Goal: Task Accomplishment & Management: Use online tool/utility

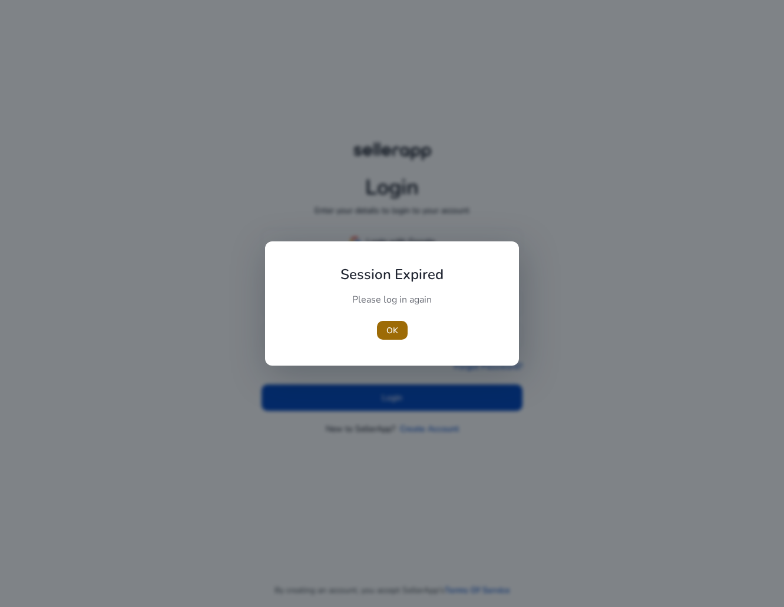
type input "**********"
click at [392, 339] on span "button" at bounding box center [392, 330] width 31 height 28
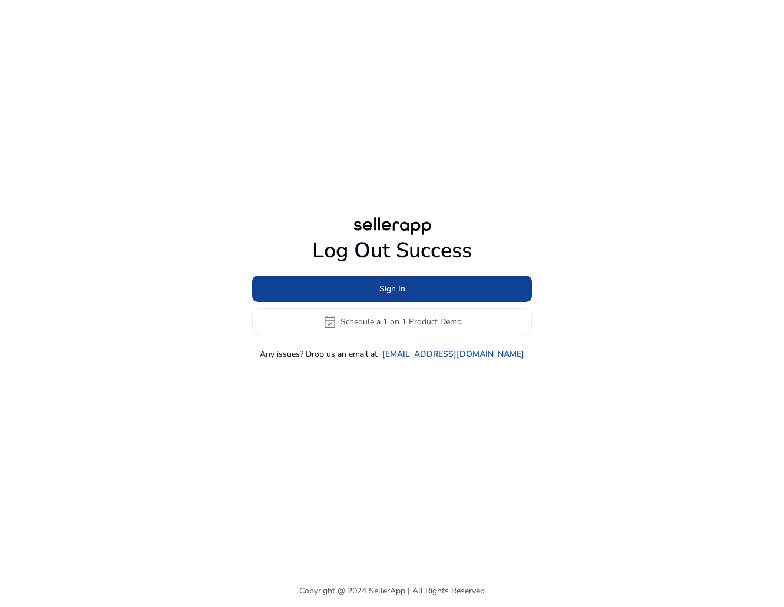
click at [382, 283] on span "Sign In" at bounding box center [392, 289] width 26 height 12
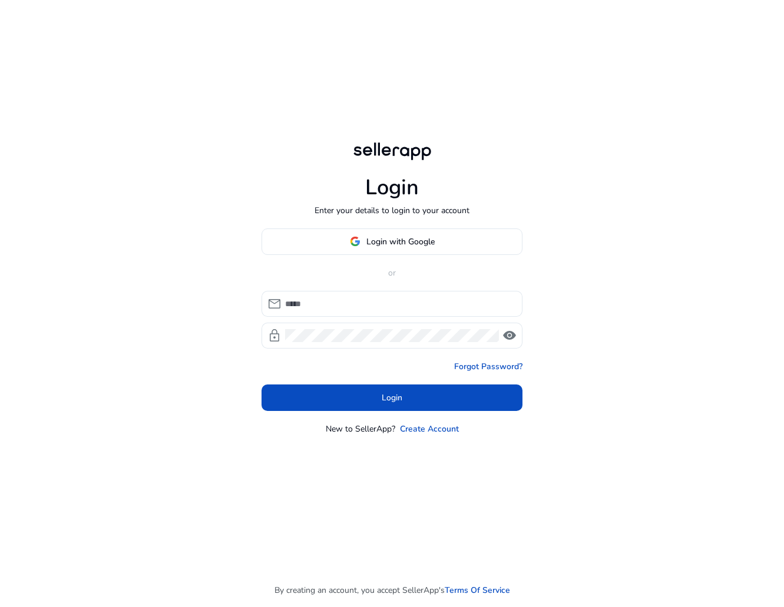
type input "**********"
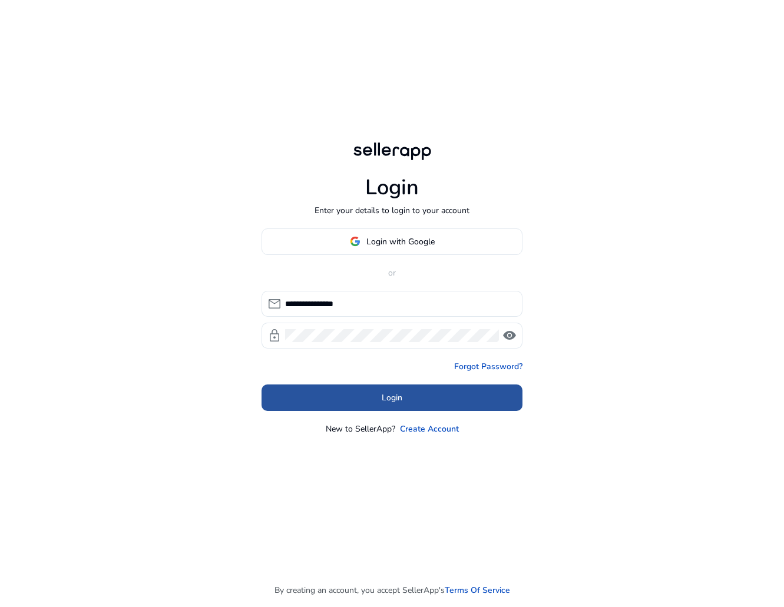
click at [340, 396] on span at bounding box center [392, 397] width 261 height 28
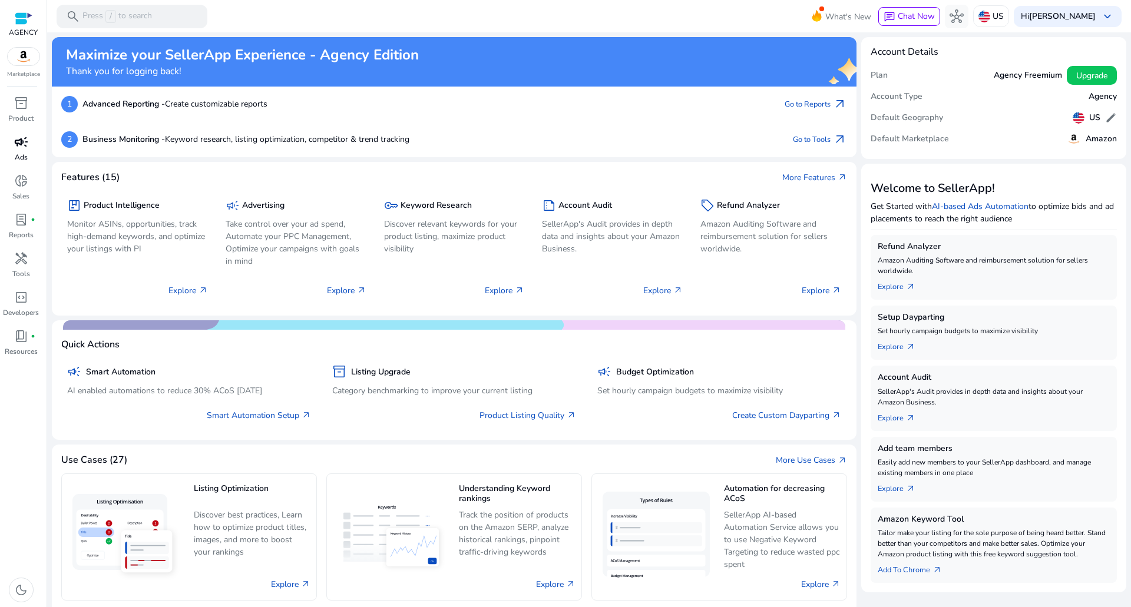
click at [24, 142] on span "campaign" at bounding box center [21, 142] width 14 height 14
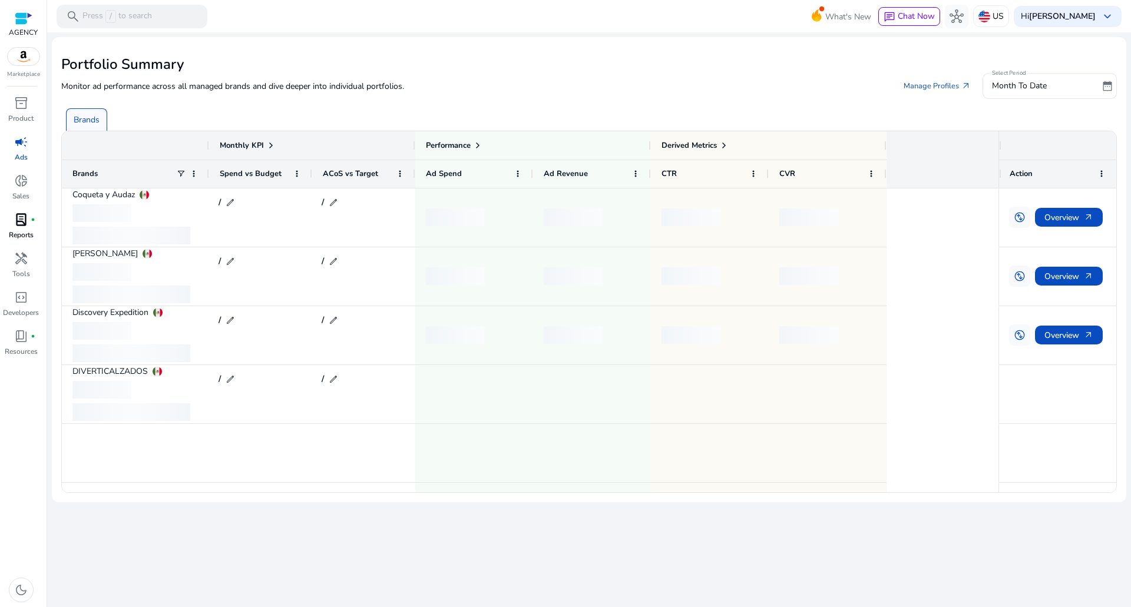
click at [23, 220] on span "lab_profile" at bounding box center [21, 220] width 14 height 14
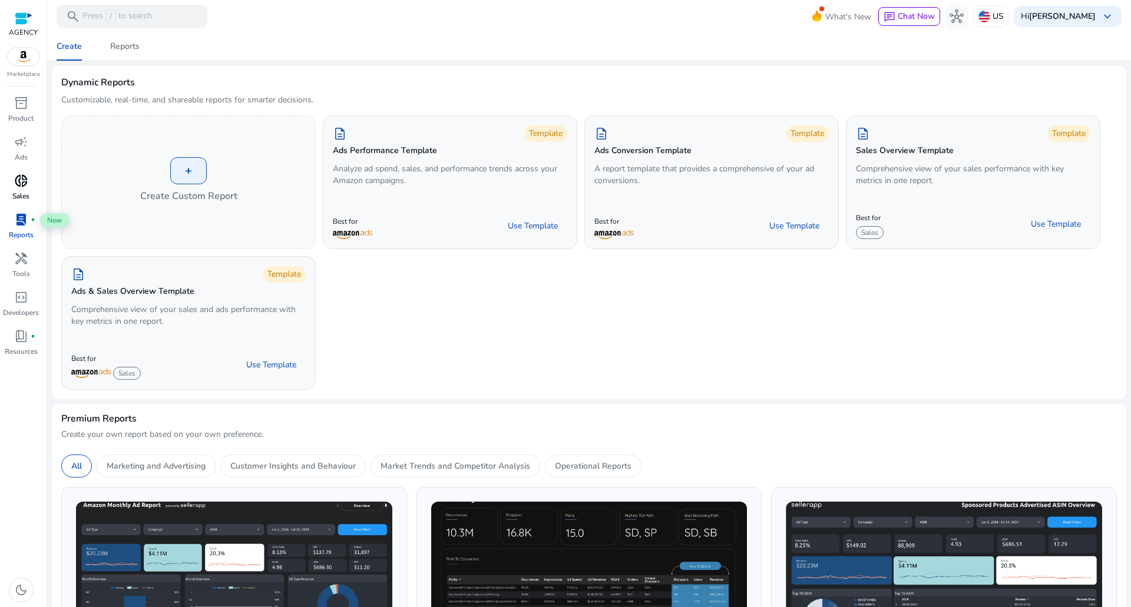
click at [13, 183] on div "donut_small" at bounding box center [21, 180] width 33 height 19
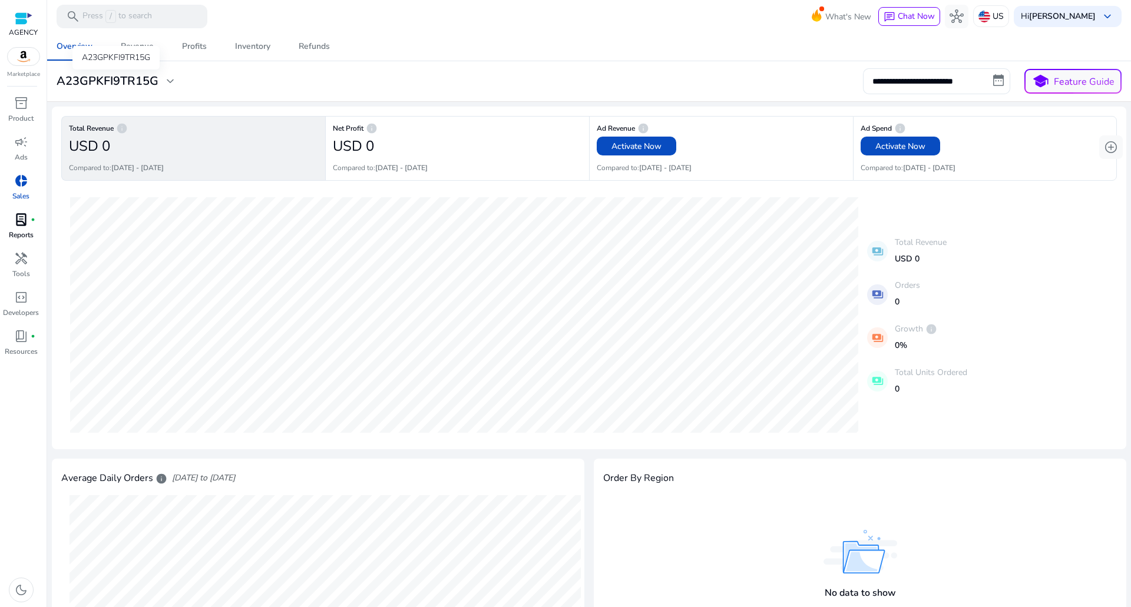
click at [106, 78] on h3 "A23GPKFI9TR15G" at bounding box center [108, 81] width 102 height 14
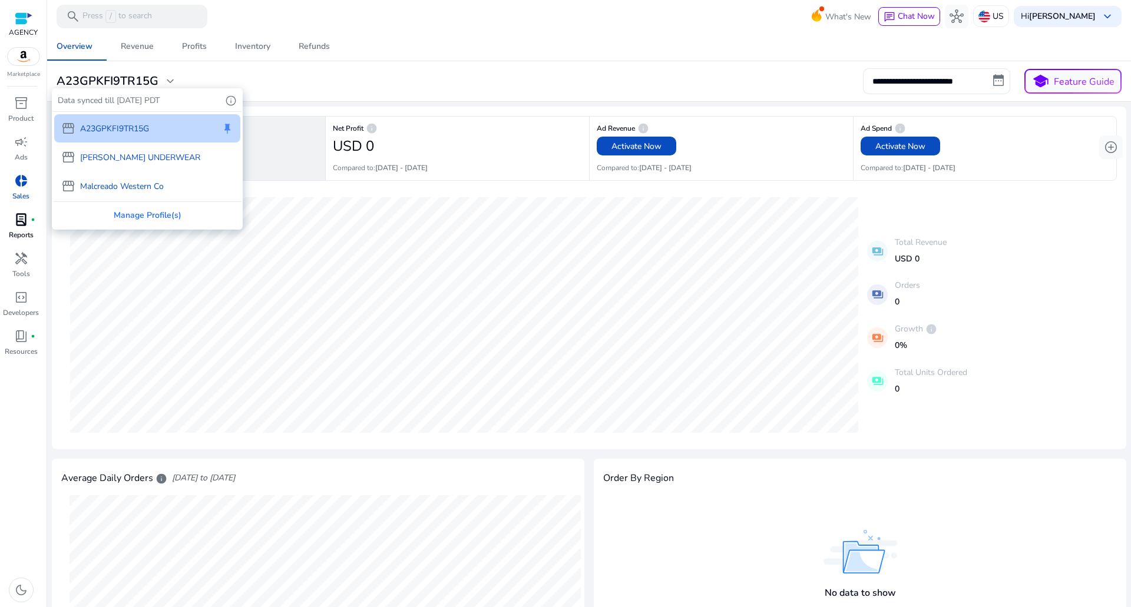
click at [21, 261] on div at bounding box center [565, 303] width 1131 height 607
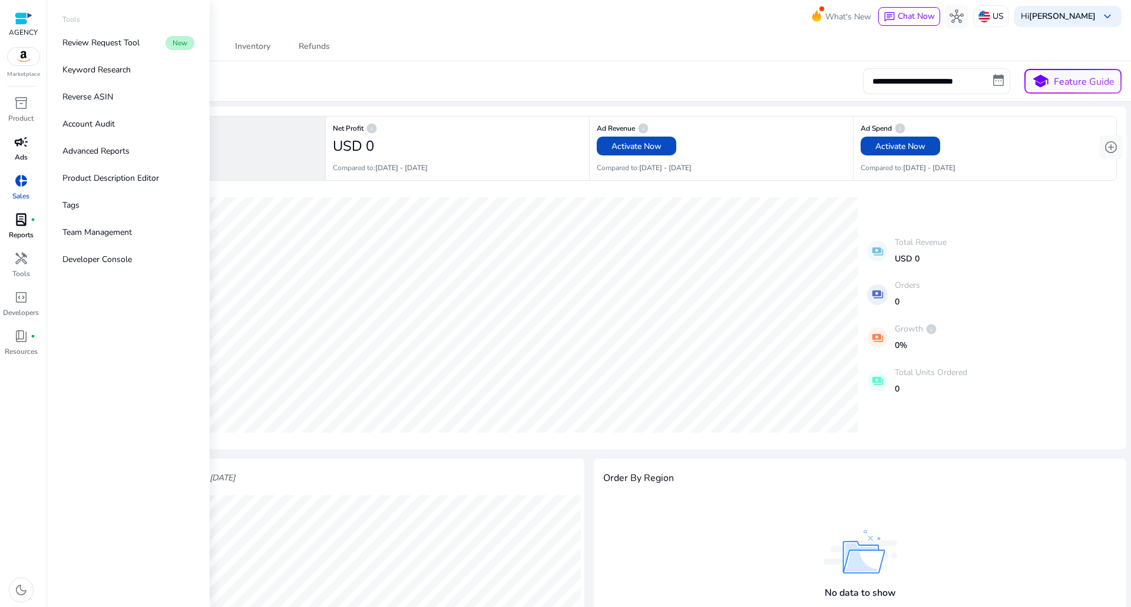
click at [27, 145] on span "campaign" at bounding box center [21, 142] width 14 height 14
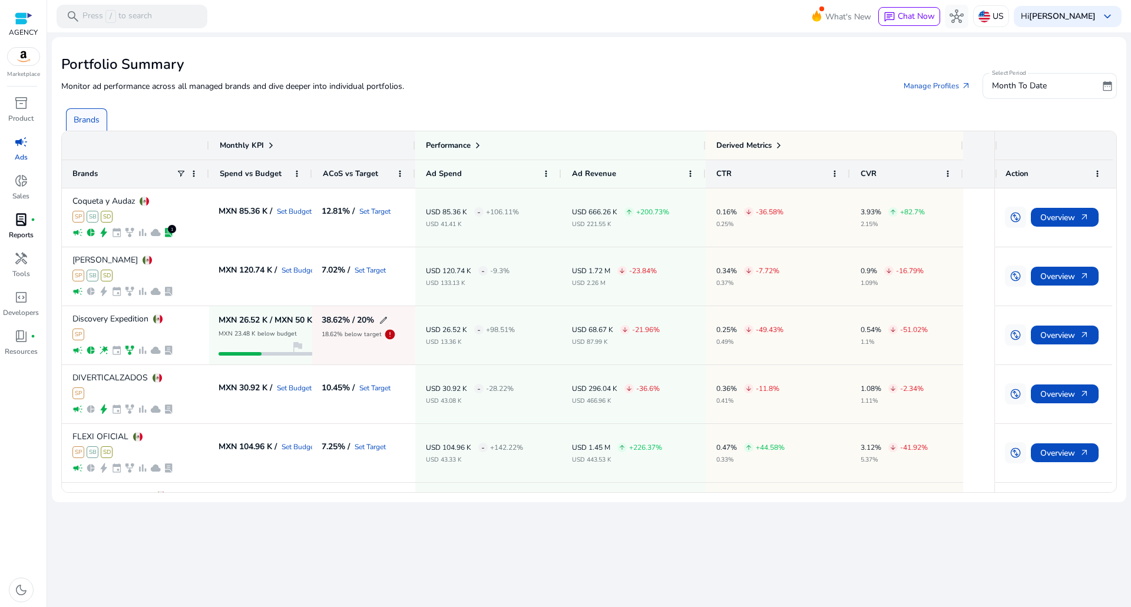
drag, startPoint x: 993, startPoint y: 174, endPoint x: 813, endPoint y: 176, distance: 179.7
click at [779, 176] on div "Brands Spend vs Budget ACoS vs Target Ad Spend" at bounding box center [512, 174] width 901 height 28
click at [779, 173] on div "Monthly KPI Performance Derived Metrics Brands Spend vs Budget" at bounding box center [528, 159] width 932 height 57
drag, startPoint x: 960, startPoint y: 173, endPoint x: 1053, endPoint y: 170, distance: 93.1
click at [779, 170] on div "Monthly KPI Performance Derived Metrics Brands Spend vs Budget" at bounding box center [589, 159] width 1054 height 57
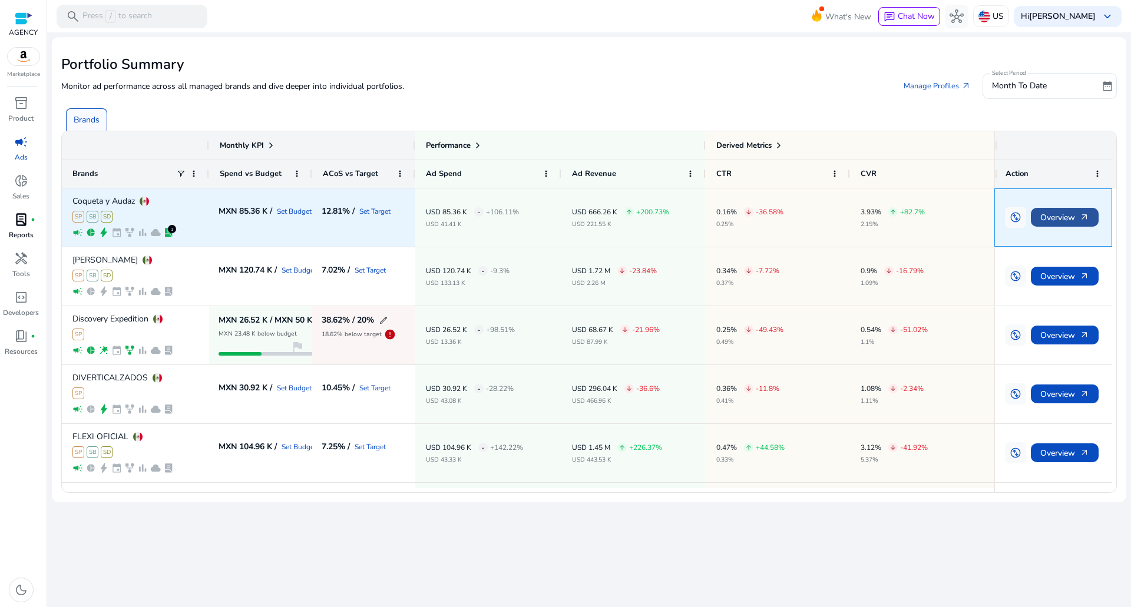
click at [779, 213] on span "arrow_outward" at bounding box center [1084, 217] width 9 height 9
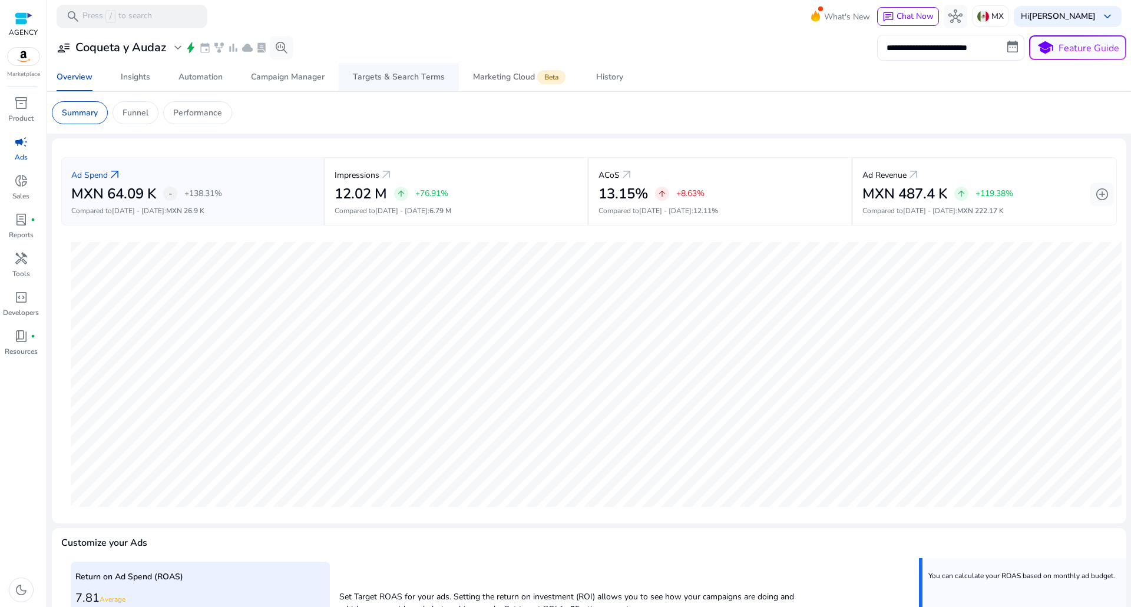
drag, startPoint x: 464, startPoint y: 66, endPoint x: 453, endPoint y: 72, distance: 12.6
click at [464, 66] on link "Marketing Cloud Beta" at bounding box center [520, 77] width 123 height 28
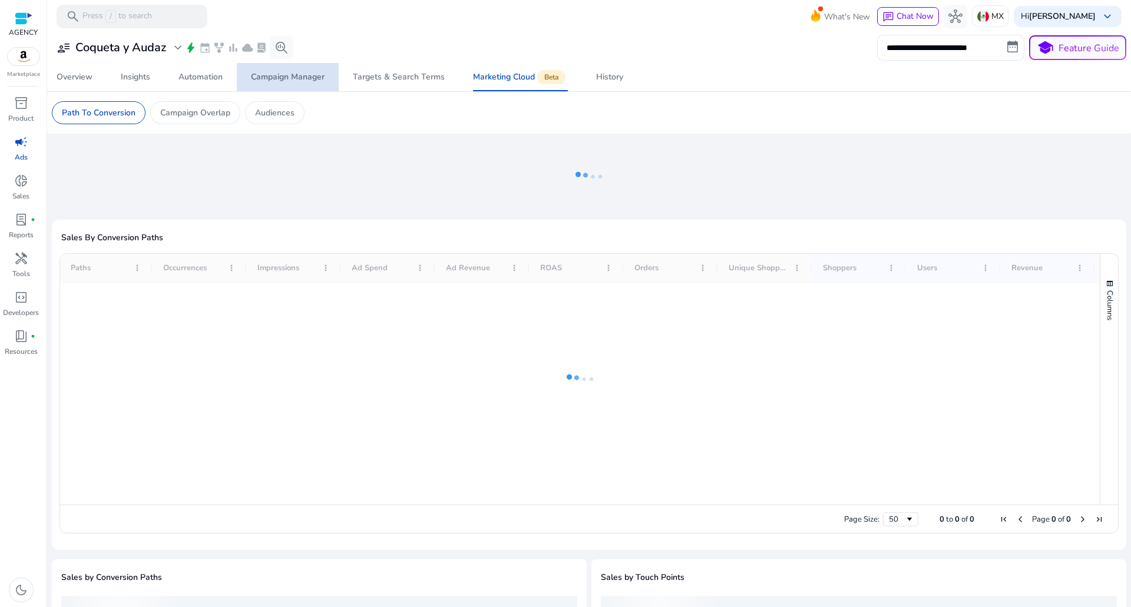
click at [326, 81] on link "Campaign Manager" at bounding box center [288, 77] width 102 height 28
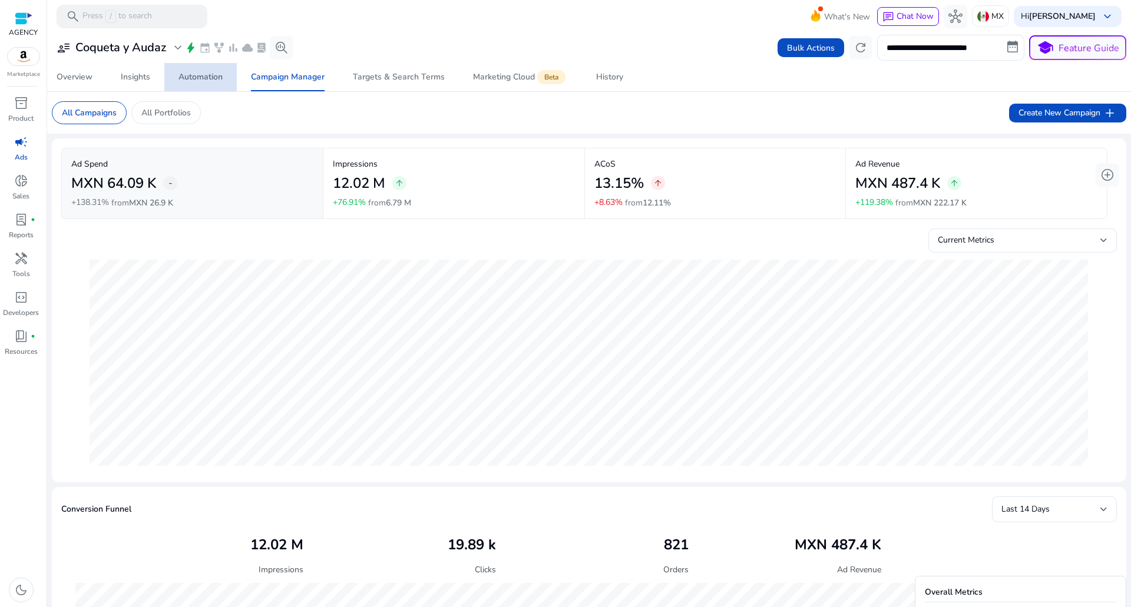
click at [197, 81] on div "Automation" at bounding box center [200, 77] width 44 height 8
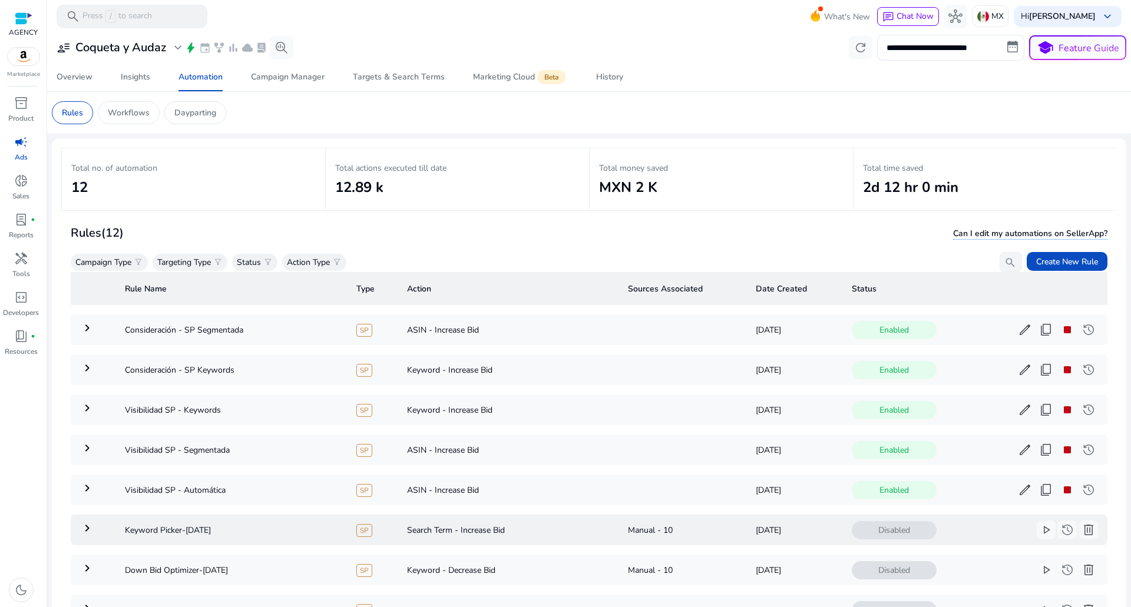
scroll to position [23, 0]
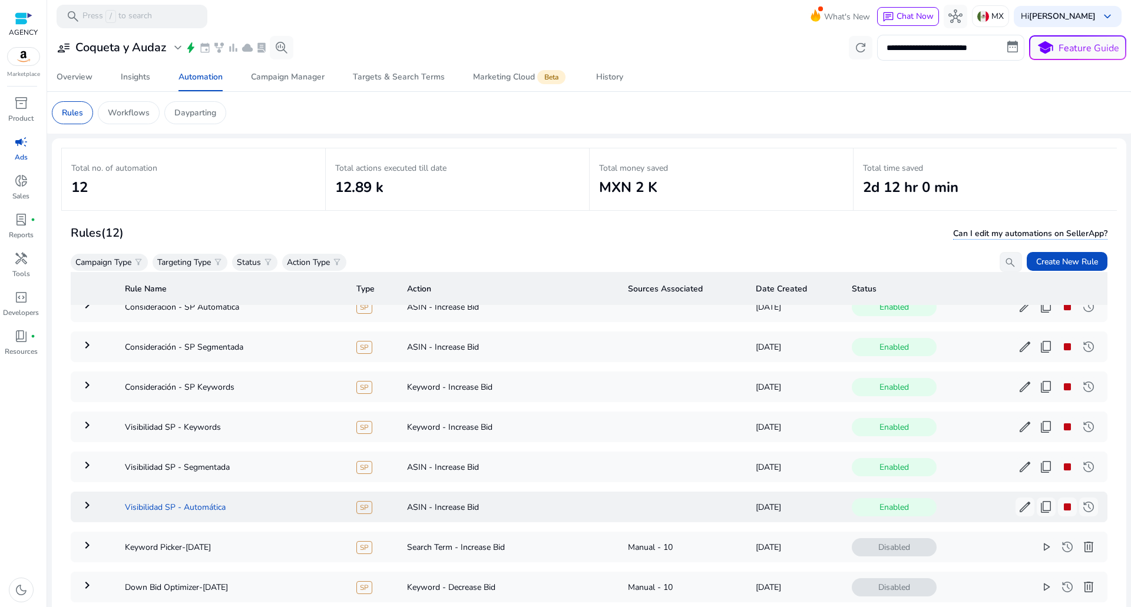
click at [201, 507] on td "Visibilidad SP - Automática" at bounding box center [230, 507] width 231 height 31
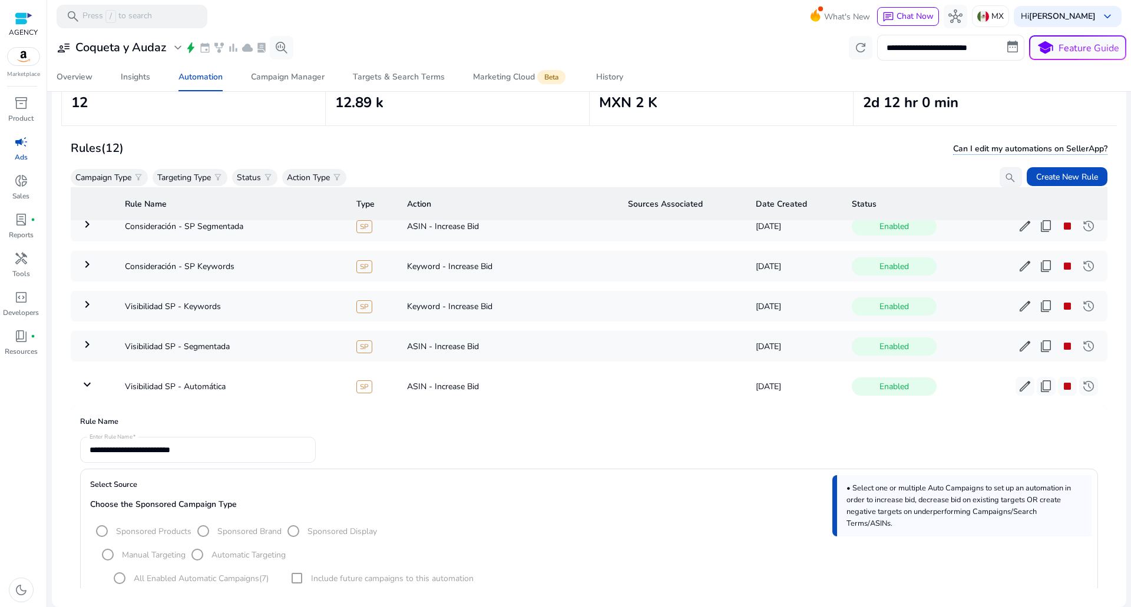
scroll to position [0, 0]
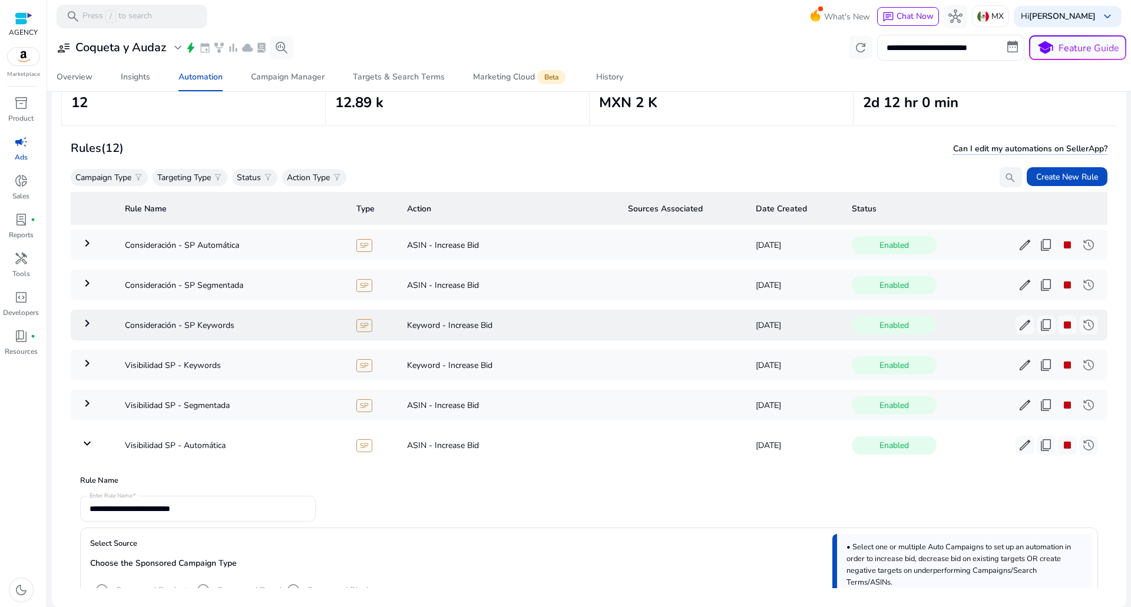
click at [94, 319] on td "keyboard_arrow_right" at bounding box center [93, 325] width 45 height 31
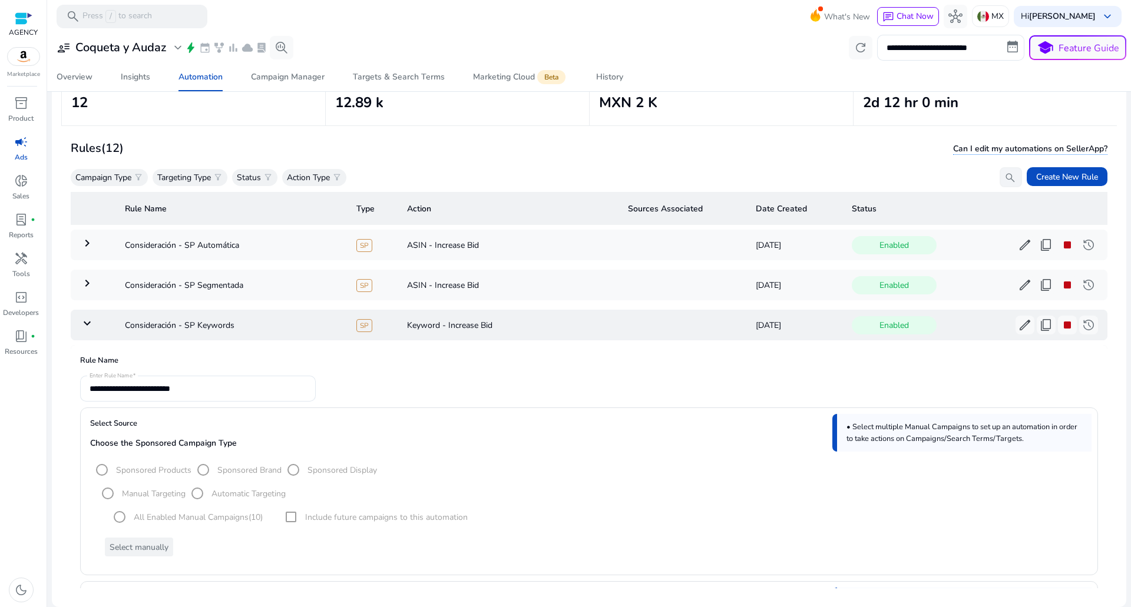
click at [87, 327] on mat-icon "keyboard_arrow_down" at bounding box center [87, 323] width 14 height 14
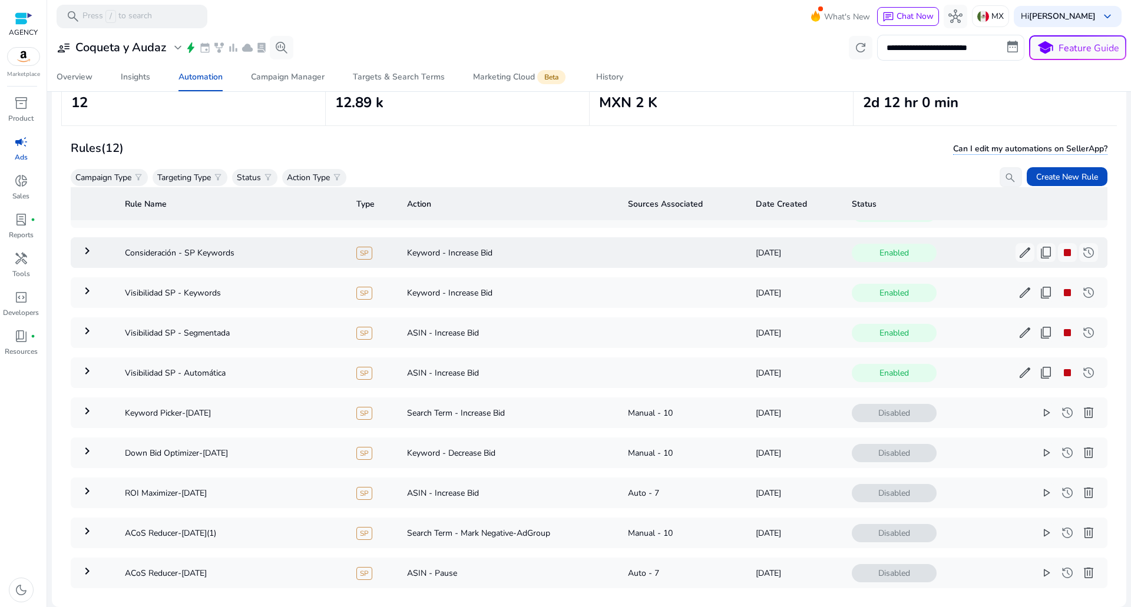
click at [86, 328] on table "Rule Name Type Action Sources Associated Date Created Status keyboard_arrow_rig…" at bounding box center [589, 376] width 1037 height 523
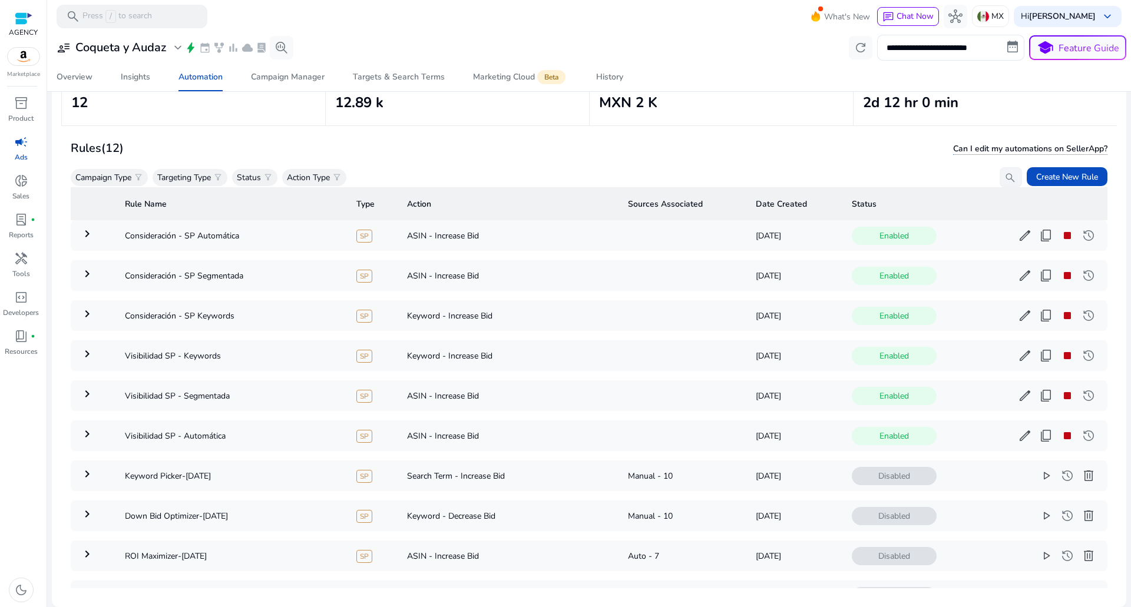
scroll to position [5, 0]
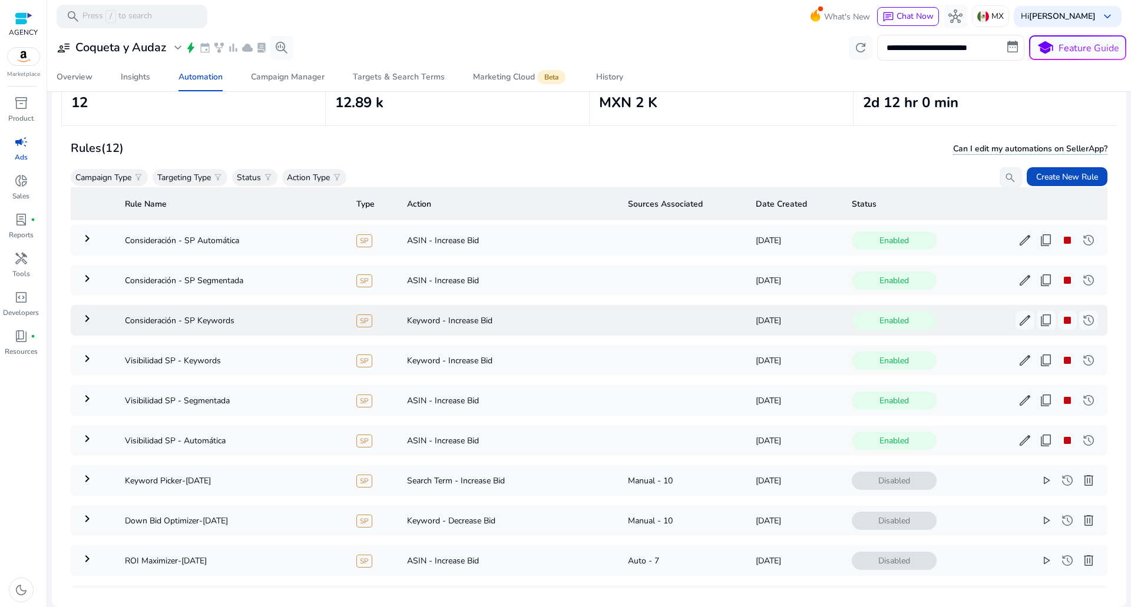
click at [85, 326] on td "keyboard_arrow_right" at bounding box center [93, 320] width 45 height 31
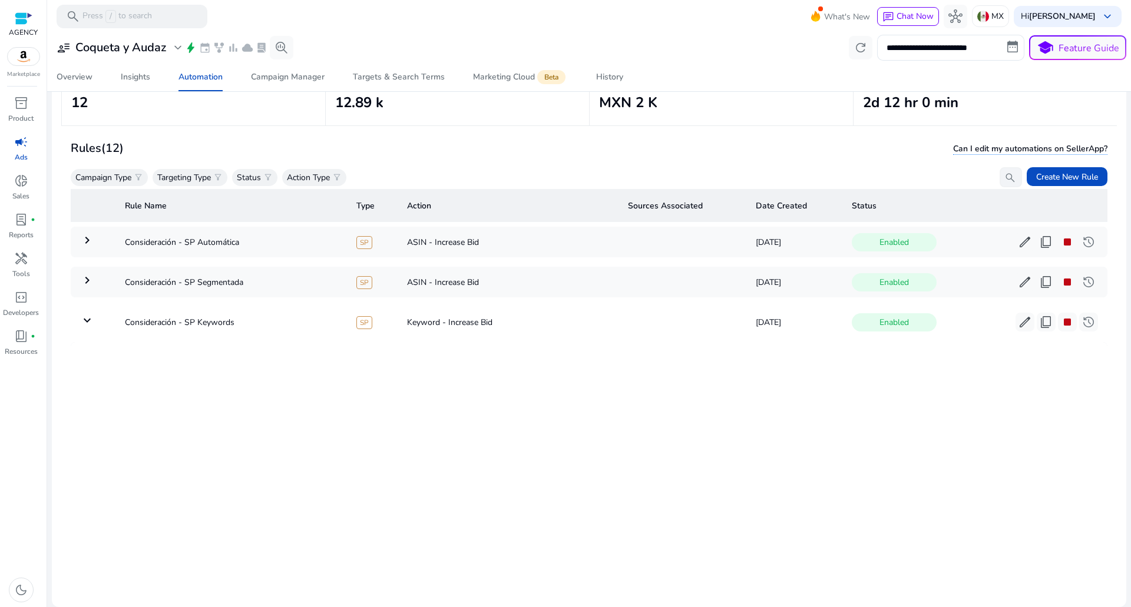
scroll to position [0, 0]
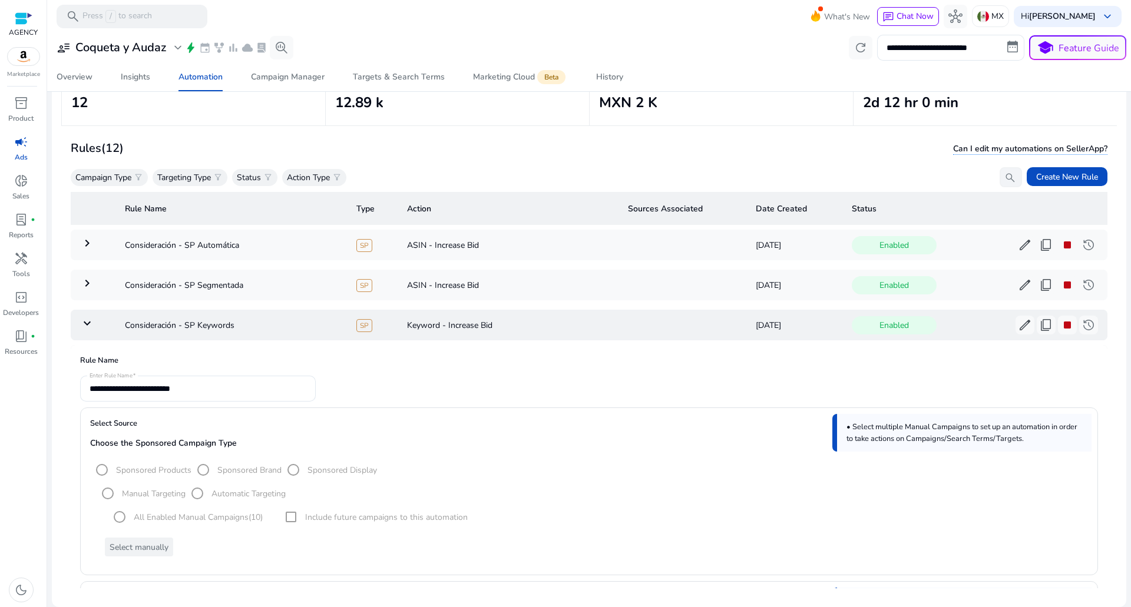
click at [95, 326] on td "keyboard_arrow_down" at bounding box center [93, 325] width 45 height 31
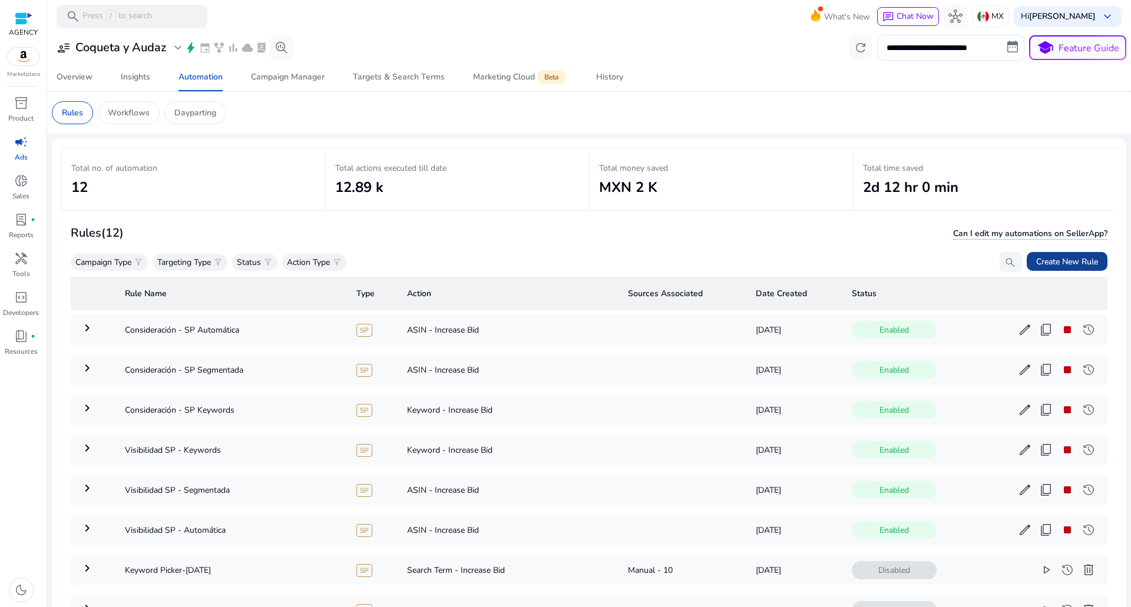
click at [779, 260] on span "Create New Rule" at bounding box center [1067, 262] width 62 height 12
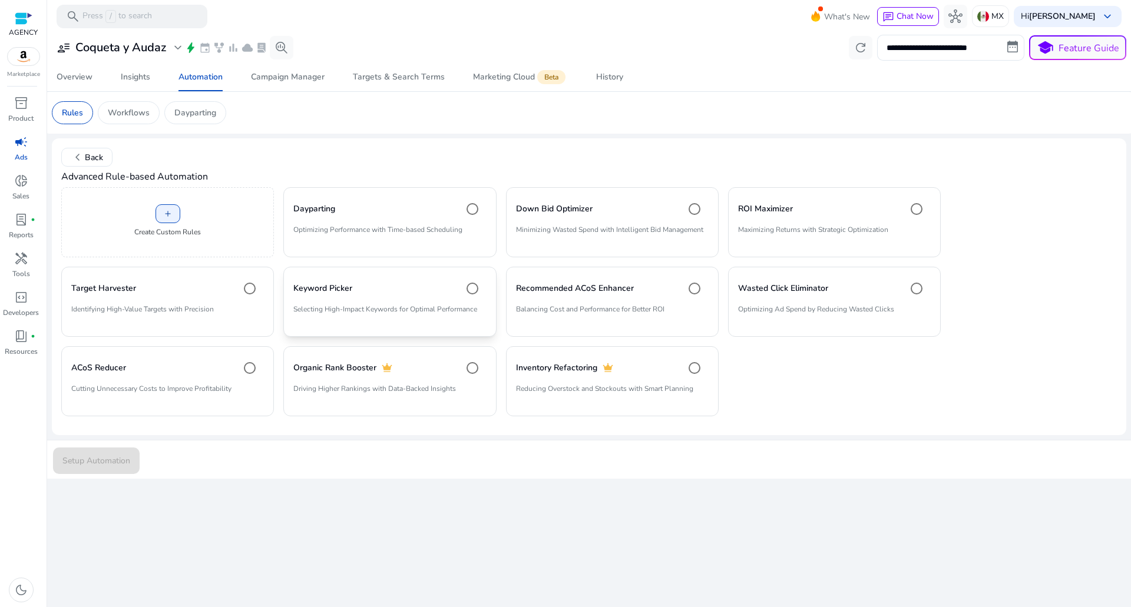
click at [420, 324] on mat-card "Keyword Picker Selecting High-Impact Keywords for Optimal Performance" at bounding box center [389, 302] width 213 height 70
click at [171, 222] on span at bounding box center [168, 214] width 24 height 28
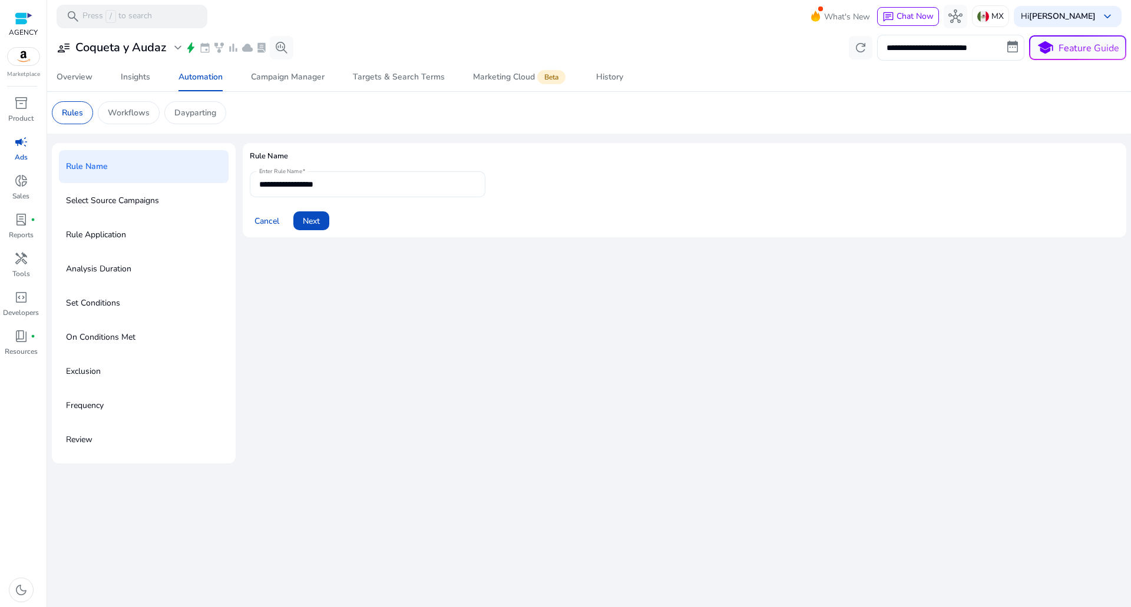
click at [339, 183] on input "**********" at bounding box center [367, 184] width 217 height 13
click at [313, 214] on span at bounding box center [311, 221] width 36 height 28
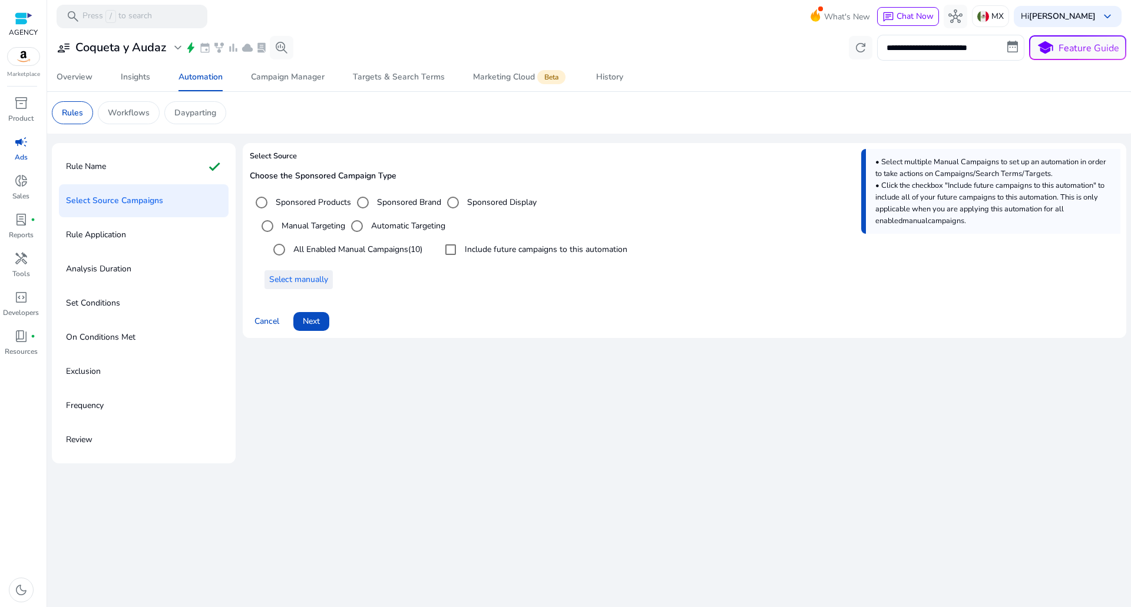
click at [300, 285] on span "Select manually" at bounding box center [298, 279] width 59 height 12
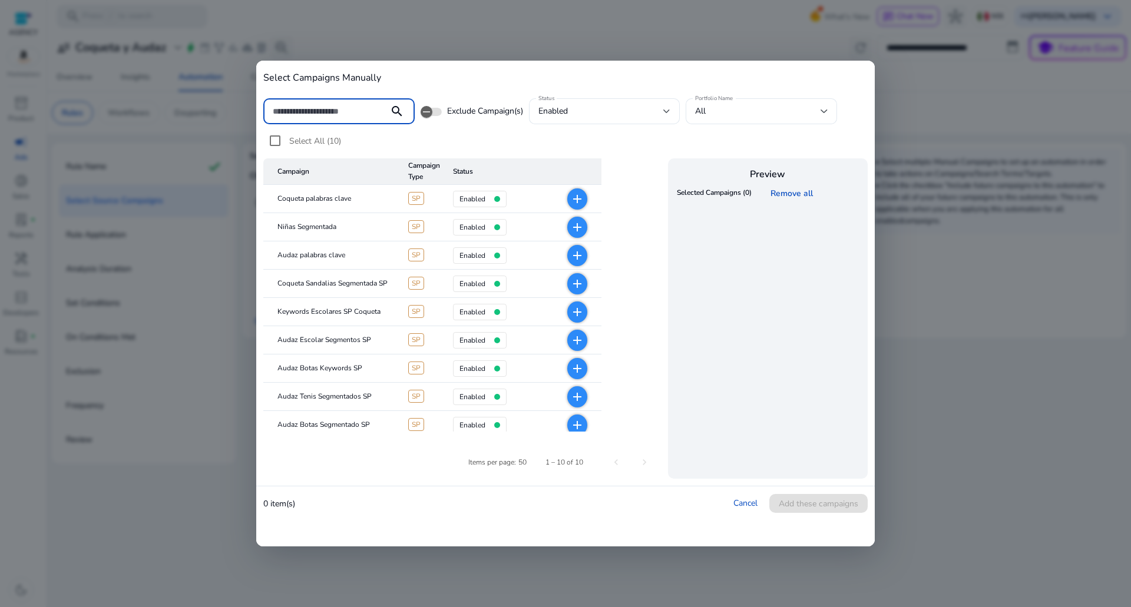
click at [217, 383] on div at bounding box center [565, 303] width 1131 height 607
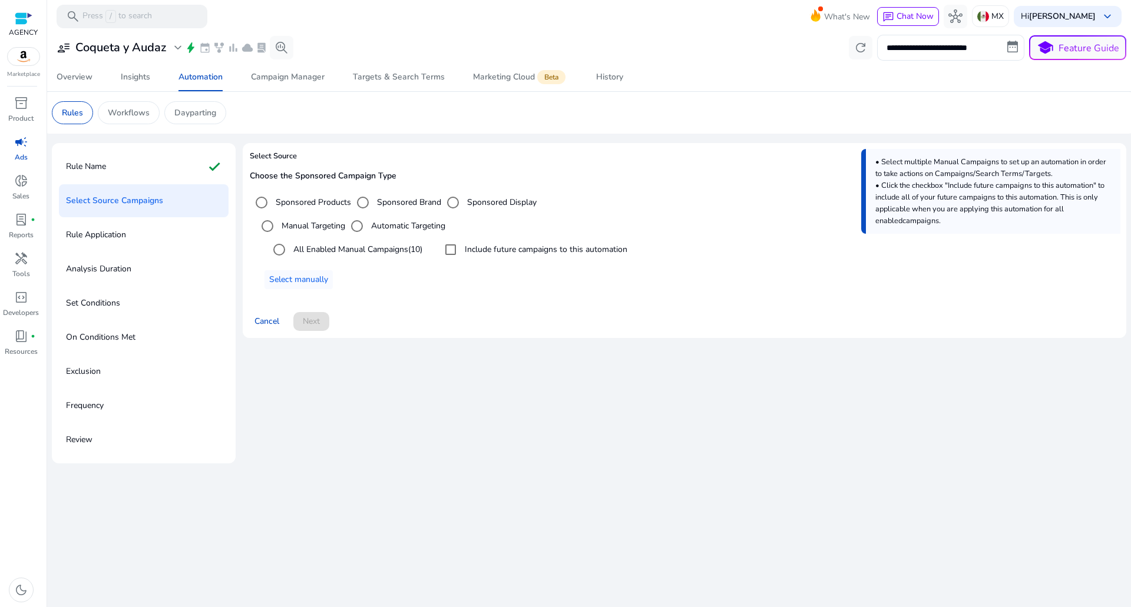
click at [308, 248] on label "All Enabled Manual Campaigns (10)" at bounding box center [356, 249] width 131 height 12
click at [307, 328] on span at bounding box center [311, 321] width 36 height 28
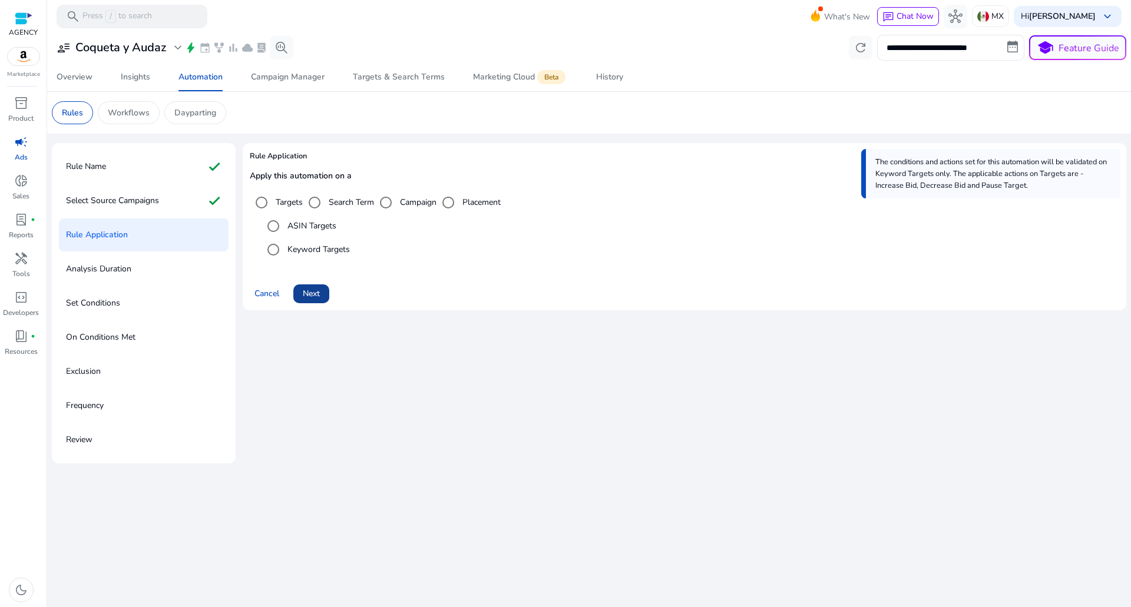
click at [317, 293] on span "Next" at bounding box center [311, 293] width 17 height 12
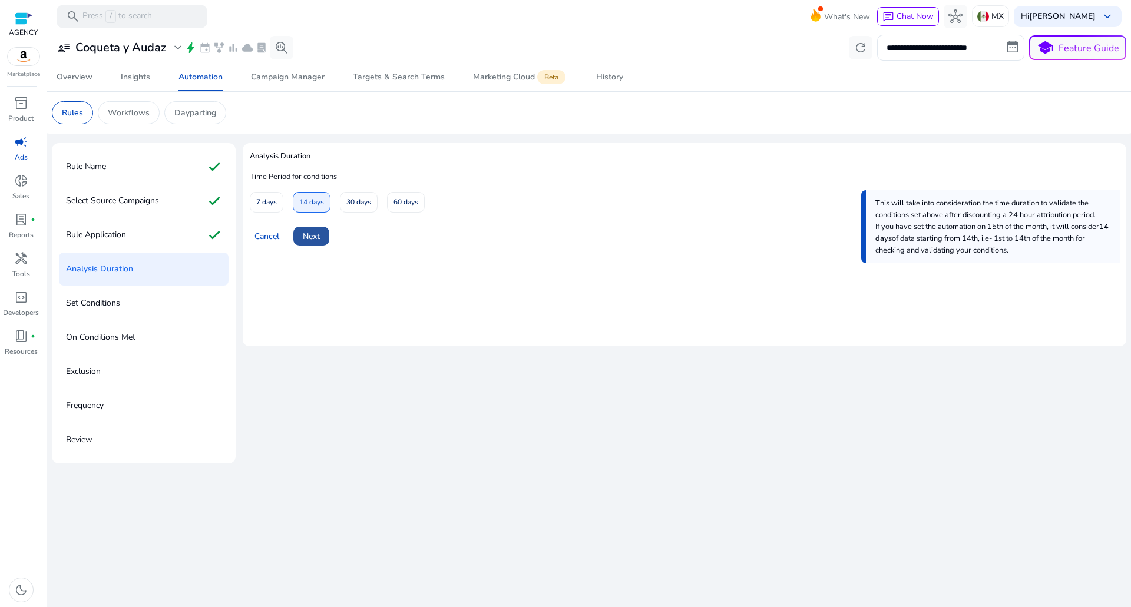
click at [317, 242] on span "Next" at bounding box center [311, 236] width 17 height 12
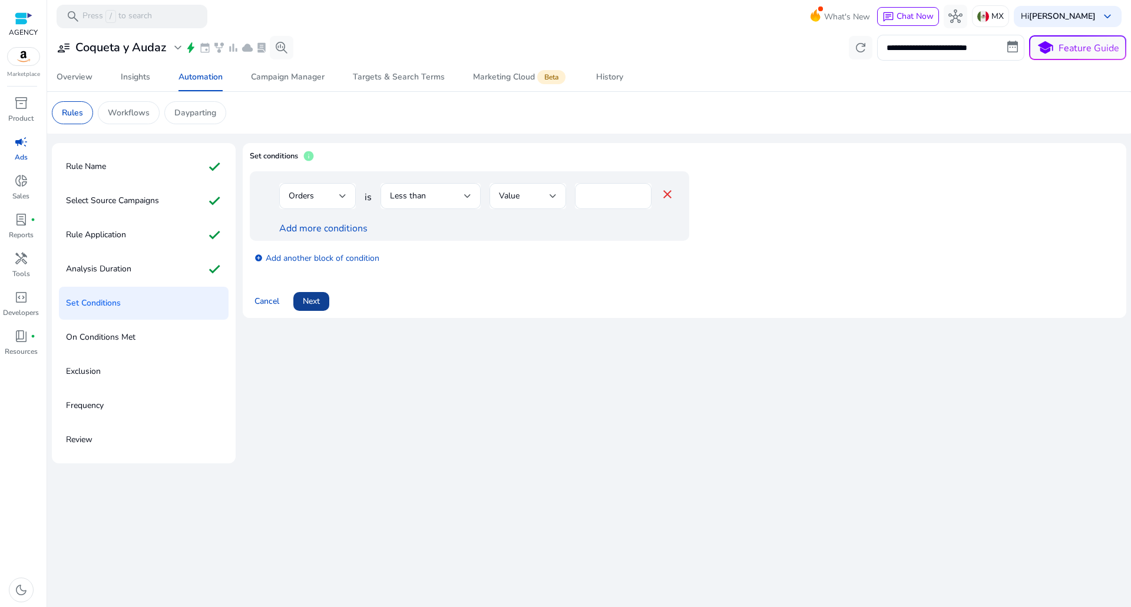
click at [304, 302] on span "Next" at bounding box center [311, 301] width 17 height 12
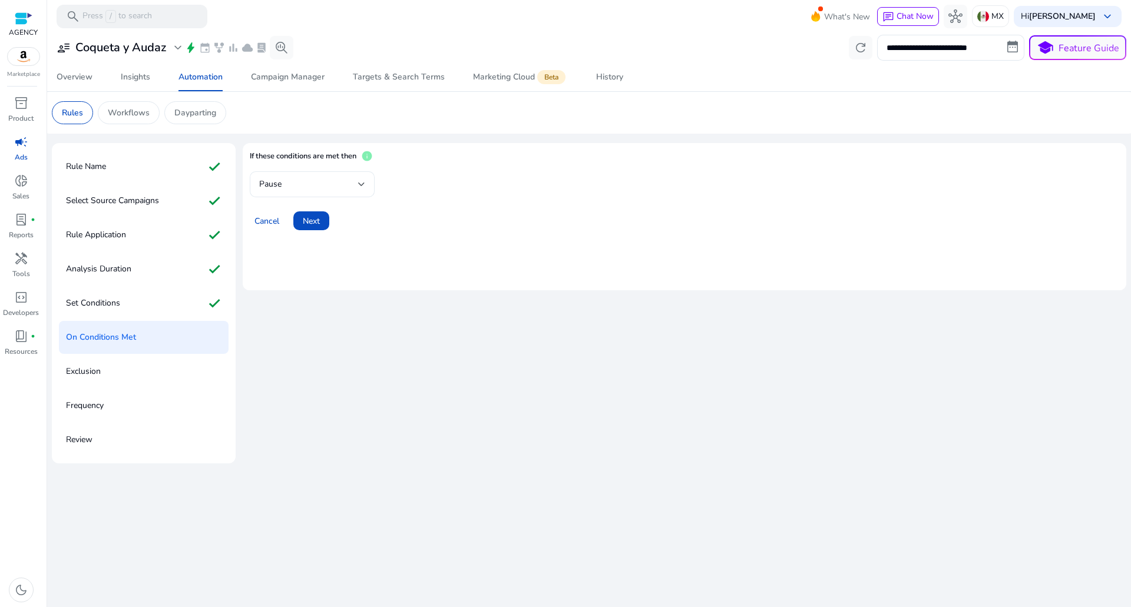
click at [287, 181] on div "Pause" at bounding box center [308, 184] width 99 height 13
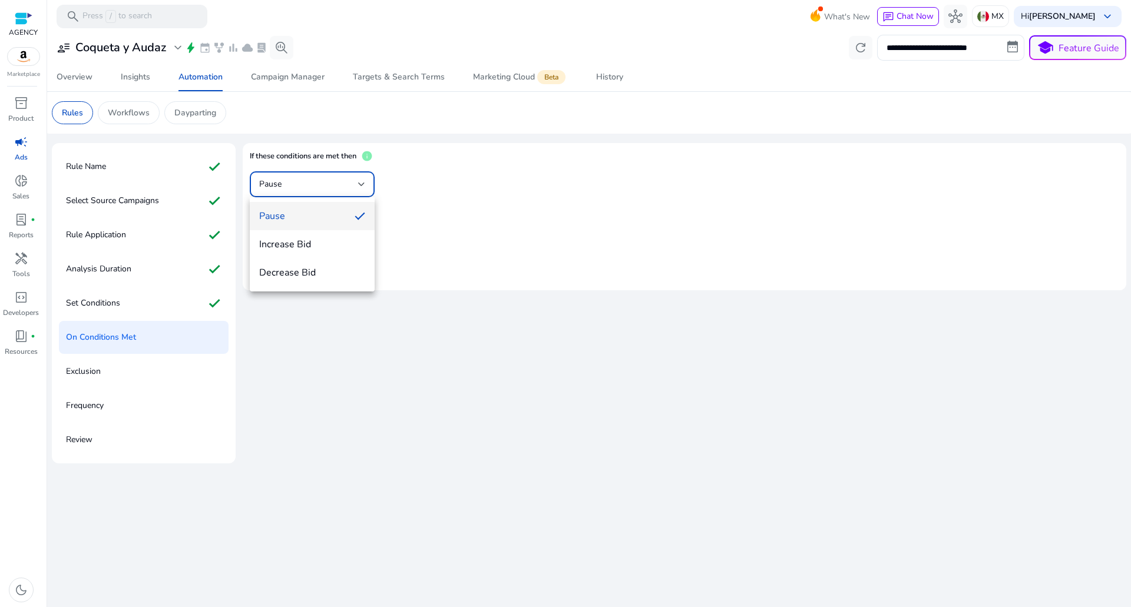
click at [287, 183] on div at bounding box center [565, 303] width 1131 height 607
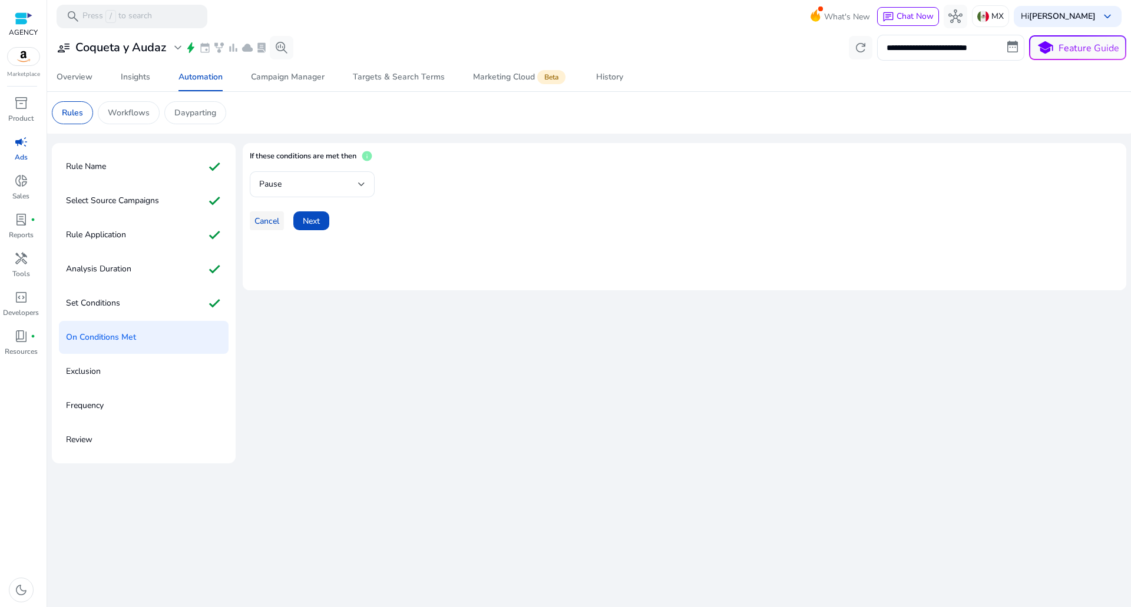
click at [266, 220] on span "Cancel" at bounding box center [266, 221] width 25 height 12
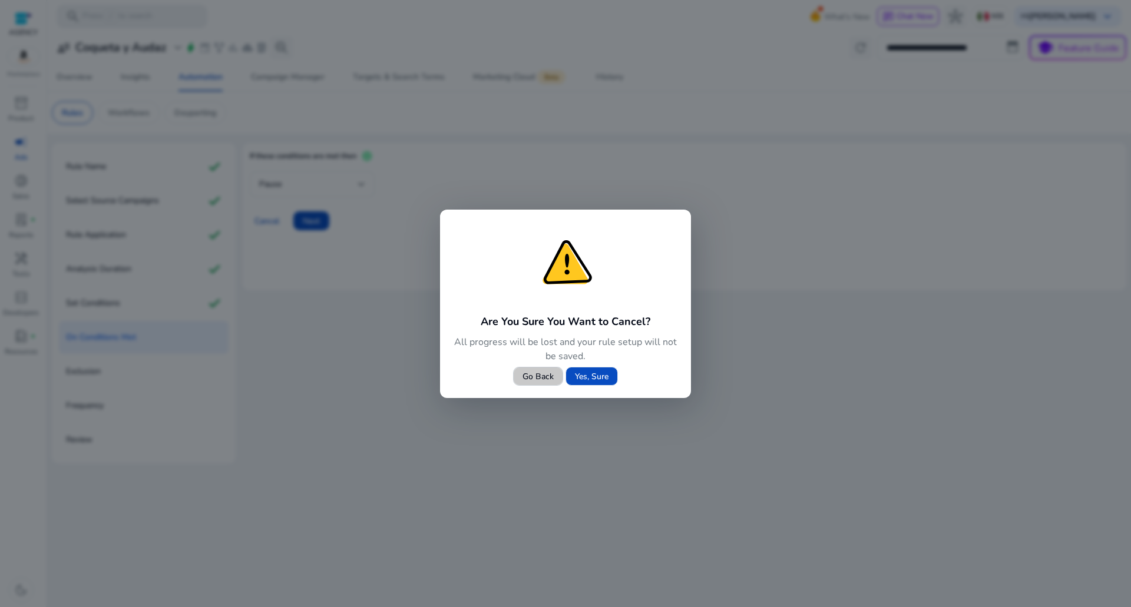
click at [531, 378] on span "Go Back" at bounding box center [537, 377] width 31 height 12
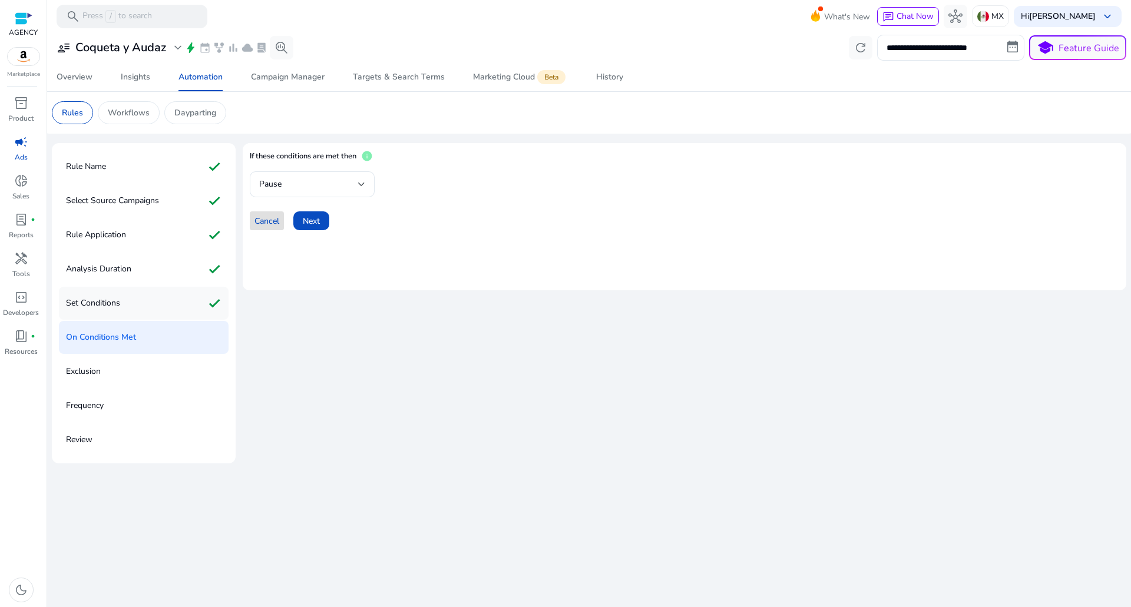
click at [161, 303] on div "Set Conditions check" at bounding box center [144, 303] width 170 height 33
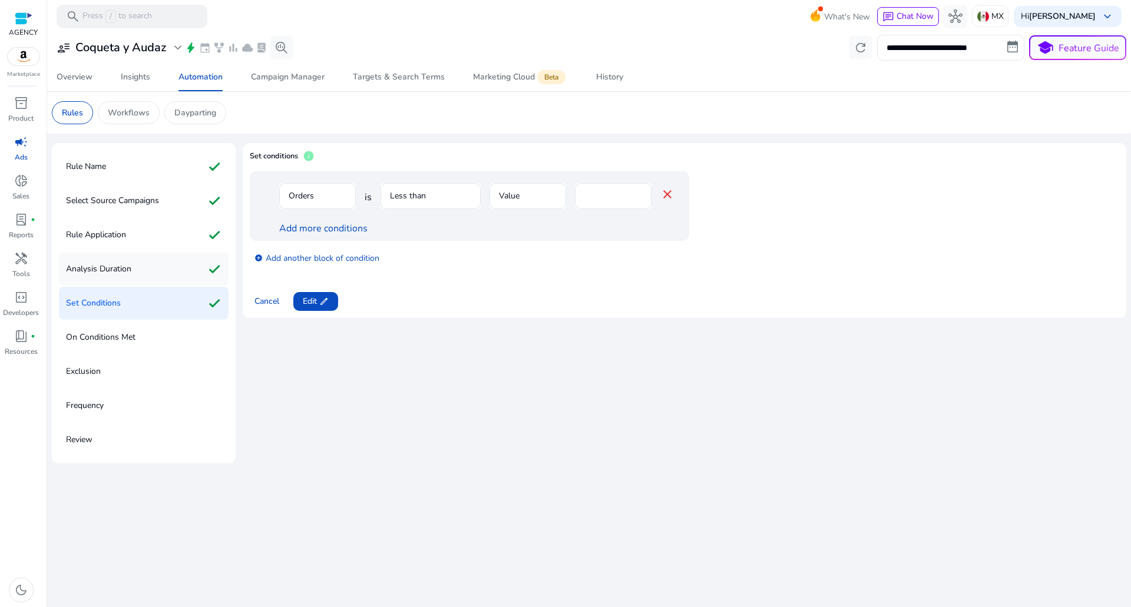
click at [160, 279] on div "Analysis Duration check" at bounding box center [144, 269] width 170 height 33
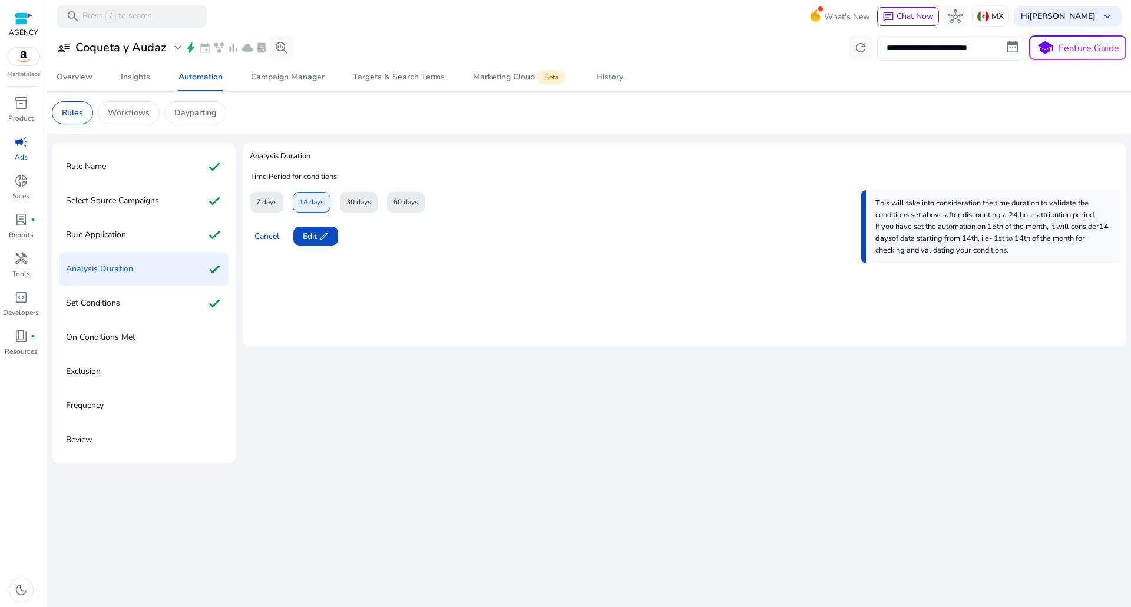
click at [158, 259] on div "Analysis Duration check" at bounding box center [144, 269] width 170 height 33
click at [158, 233] on div "Rule Application check" at bounding box center [144, 235] width 170 height 33
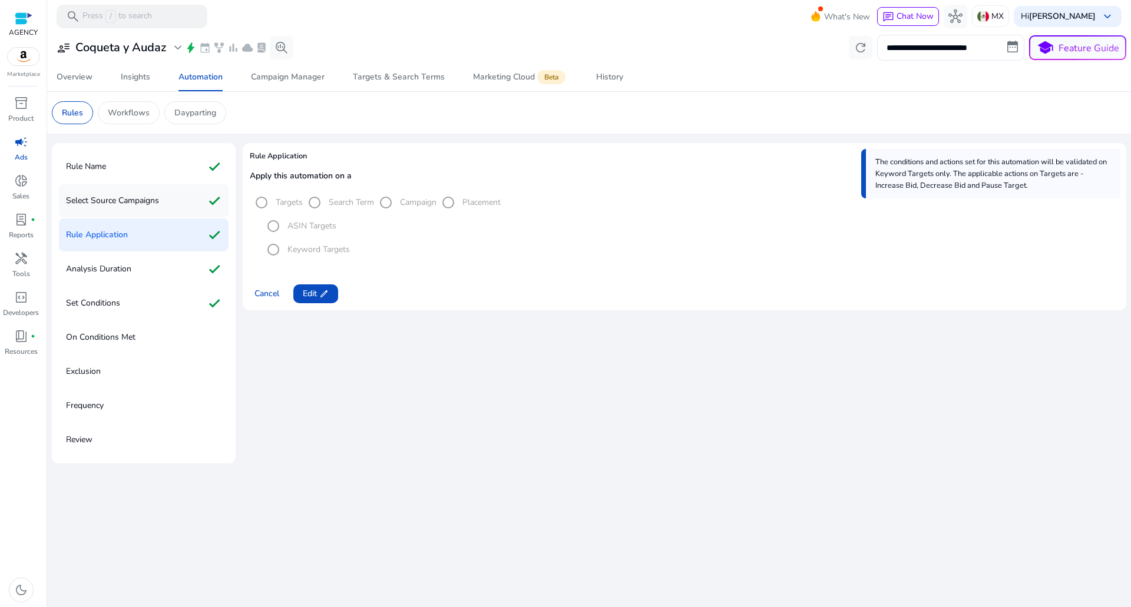
click at [158, 200] on p "Select Source Campaigns" at bounding box center [112, 200] width 93 height 19
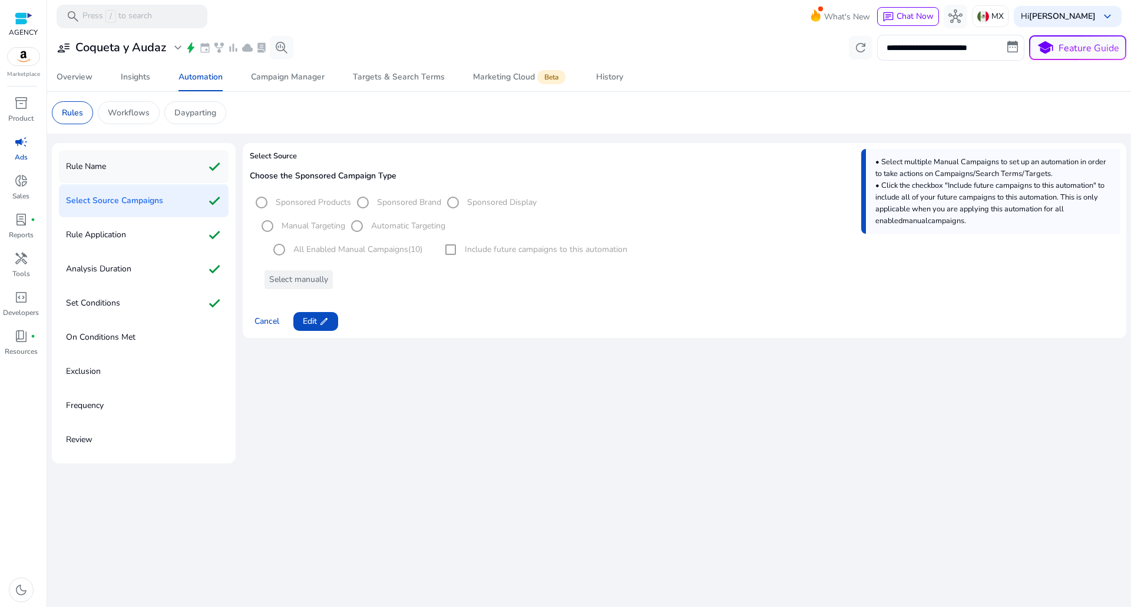
click at [156, 178] on div "Rule Name check" at bounding box center [144, 166] width 170 height 33
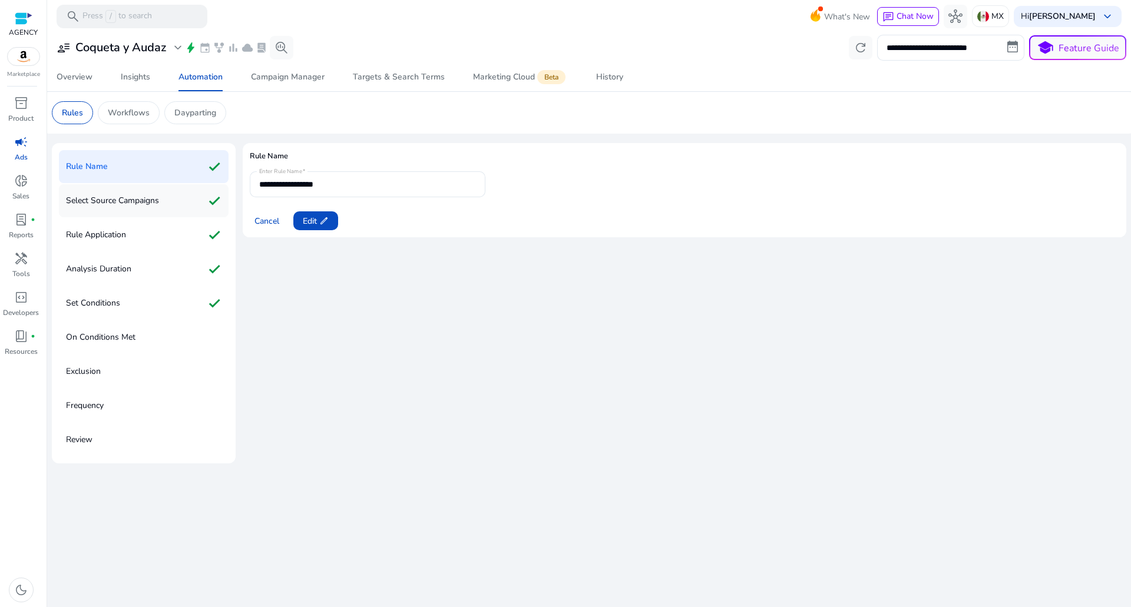
click at [163, 194] on div "Select Source Campaigns check" at bounding box center [144, 200] width 170 height 33
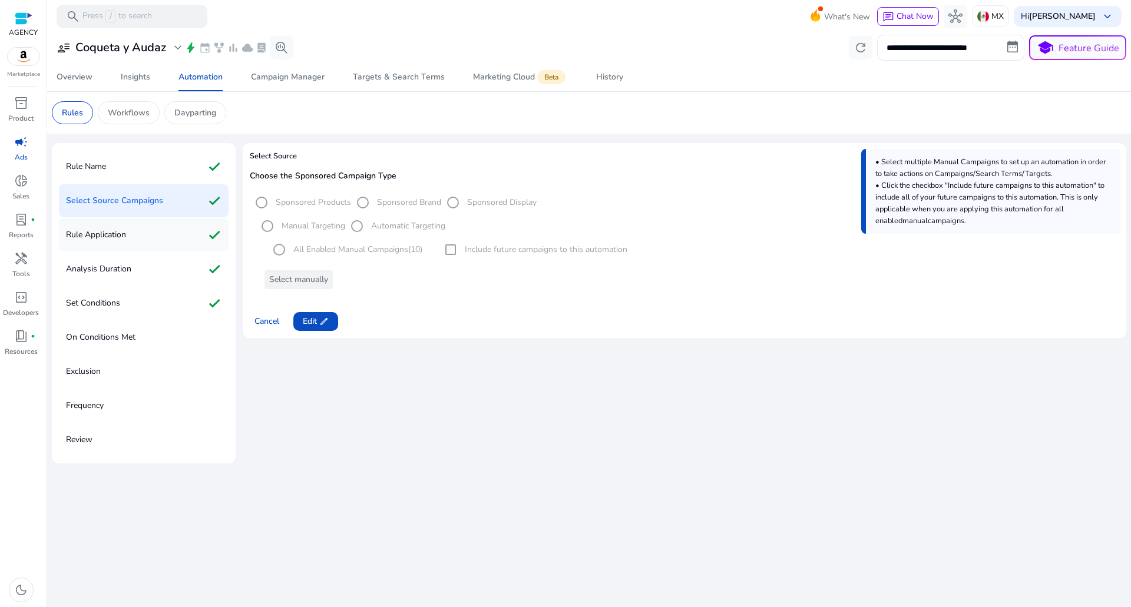
click at [170, 236] on div "Rule Application check" at bounding box center [144, 235] width 170 height 33
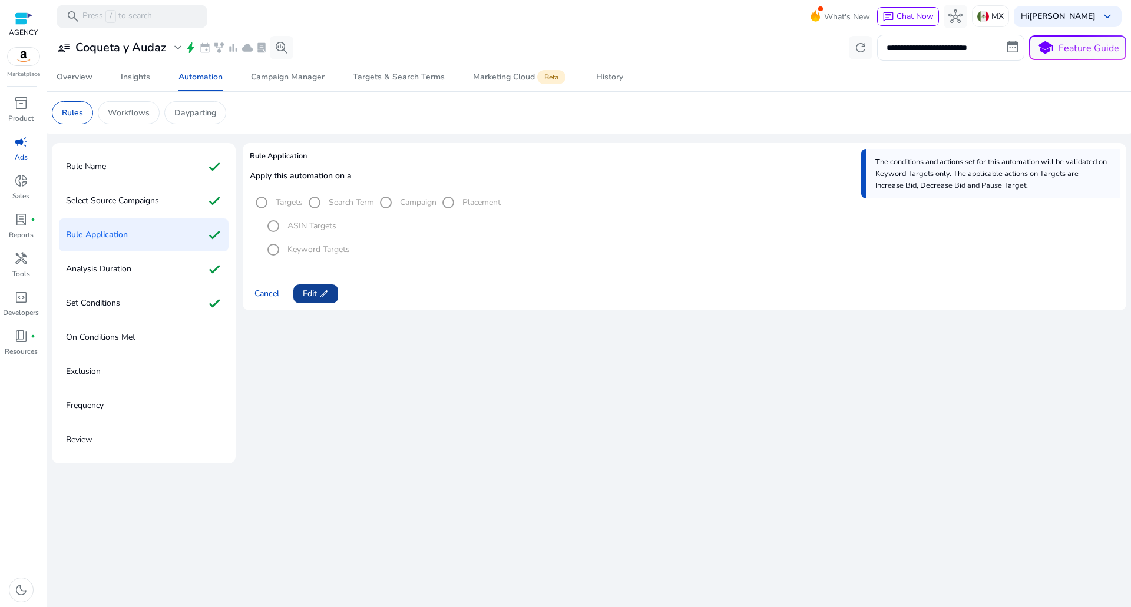
click at [316, 300] on span at bounding box center [315, 294] width 45 height 28
click at [340, 208] on label "Search Term" at bounding box center [350, 202] width 48 height 12
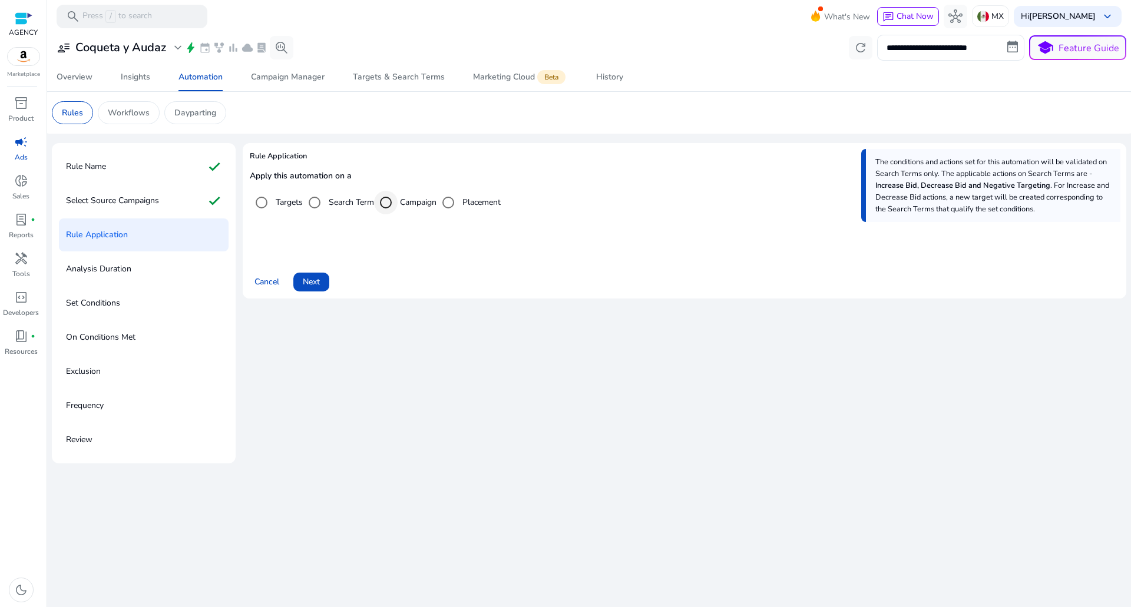
click at [398, 209] on div "Select targeting option" at bounding box center [386, 203] width 24 height 24
click at [462, 197] on div "Select targeting option" at bounding box center [448, 202] width 28 height 28
click at [355, 206] on label "Search Term" at bounding box center [350, 202] width 48 height 12
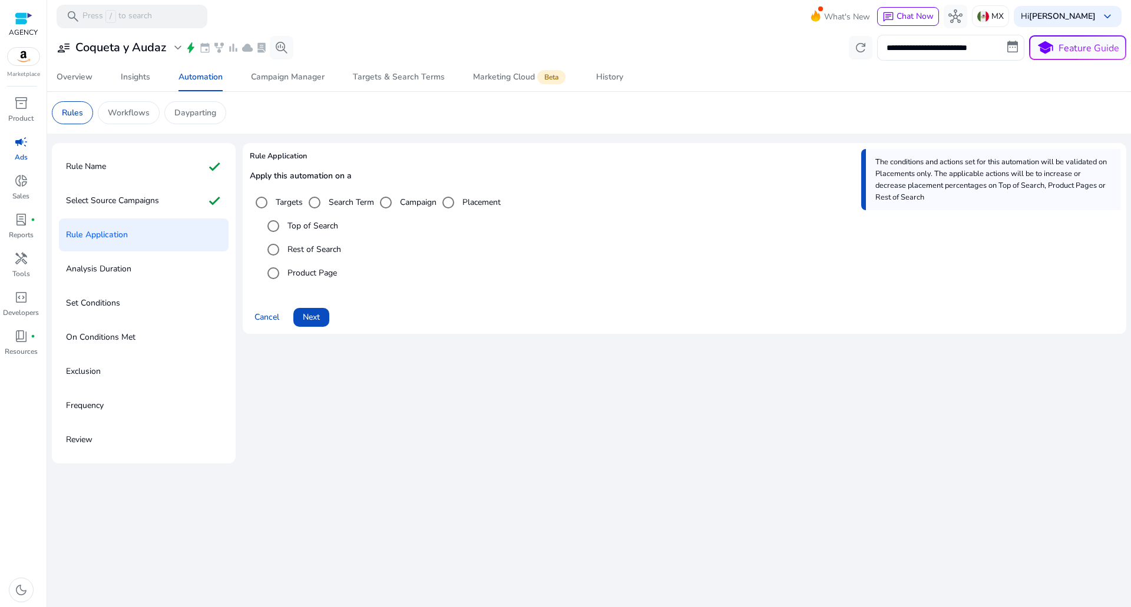
click at [403, 197] on label "Campaign" at bounding box center [417, 202] width 39 height 12
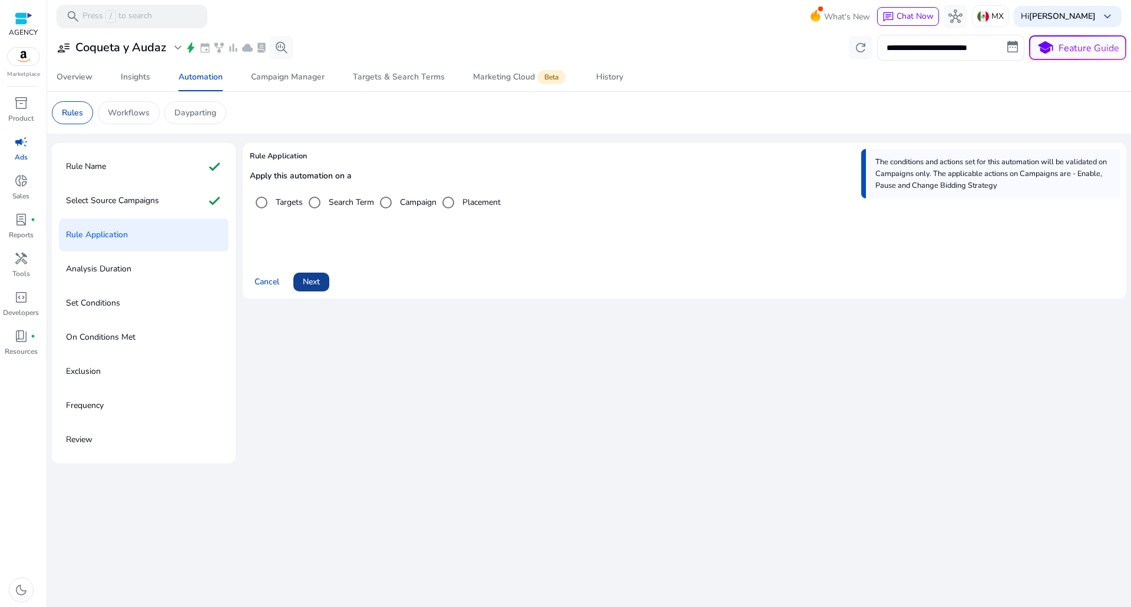
click at [329, 289] on span at bounding box center [311, 282] width 36 height 28
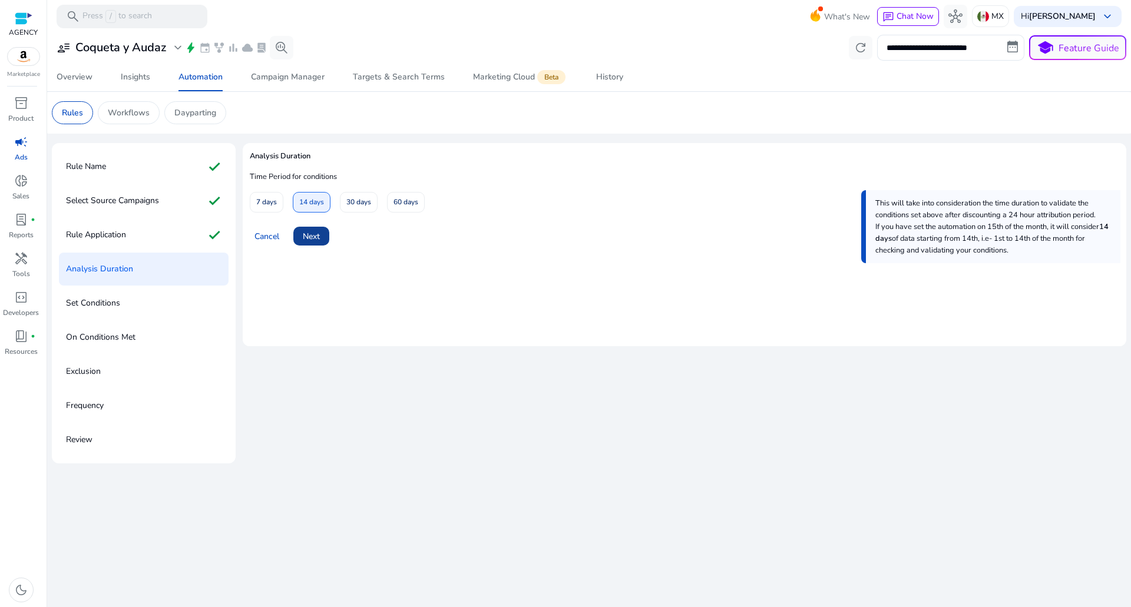
click at [319, 241] on span "Next" at bounding box center [311, 236] width 17 height 12
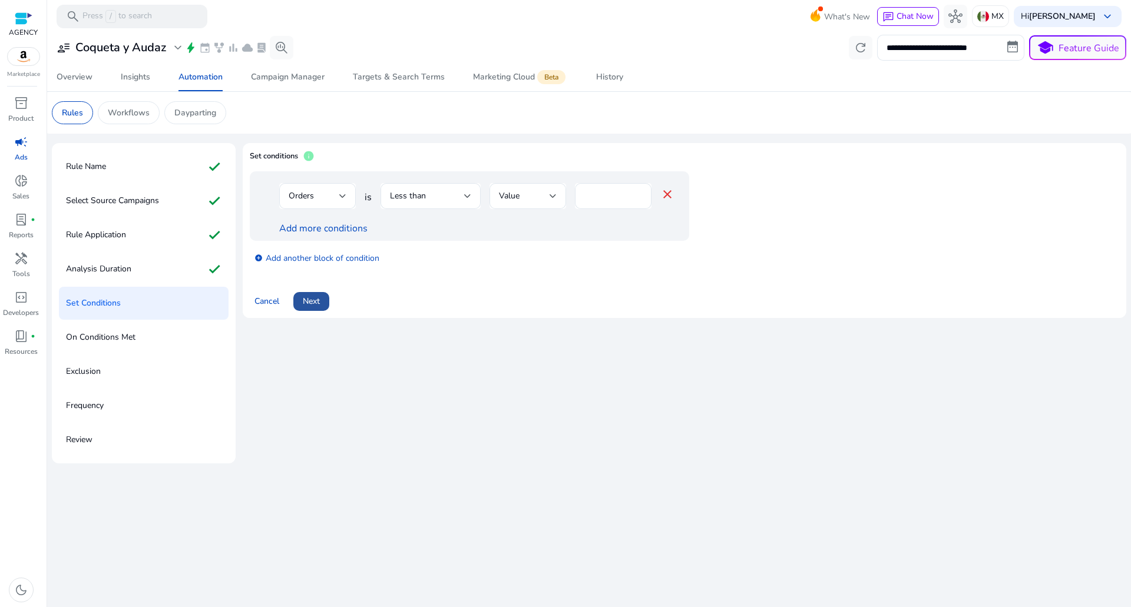
click at [325, 289] on span at bounding box center [311, 301] width 36 height 28
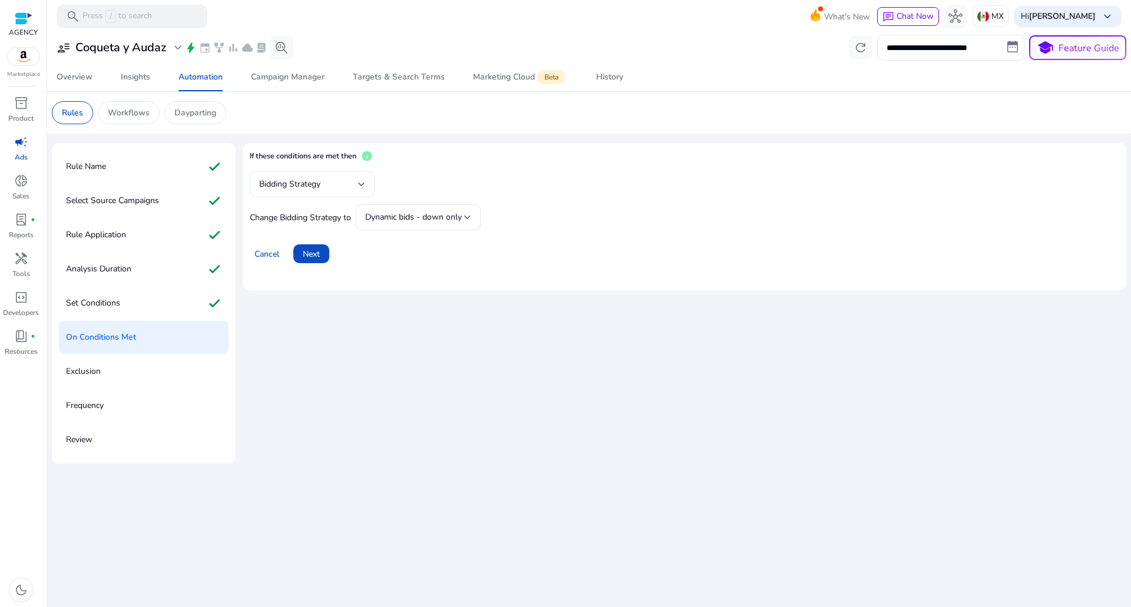
click at [318, 187] on span "Bidding Strategy" at bounding box center [289, 183] width 61 height 11
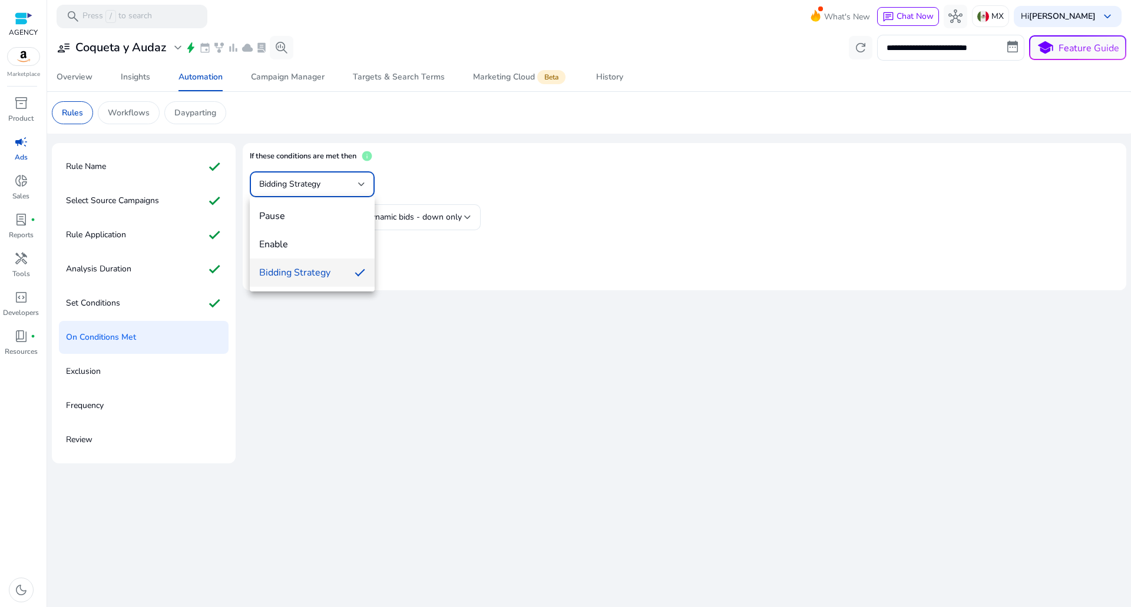
click at [318, 187] on div at bounding box center [565, 303] width 1131 height 607
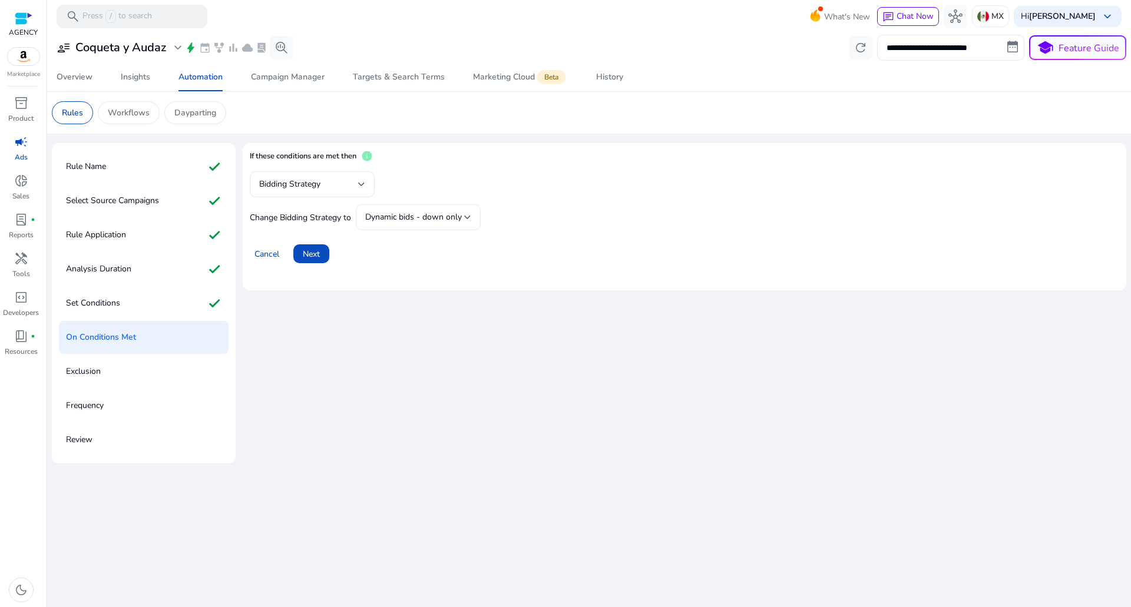
click at [405, 224] on div "Dynamic bids - down only" at bounding box center [418, 217] width 106 height 26
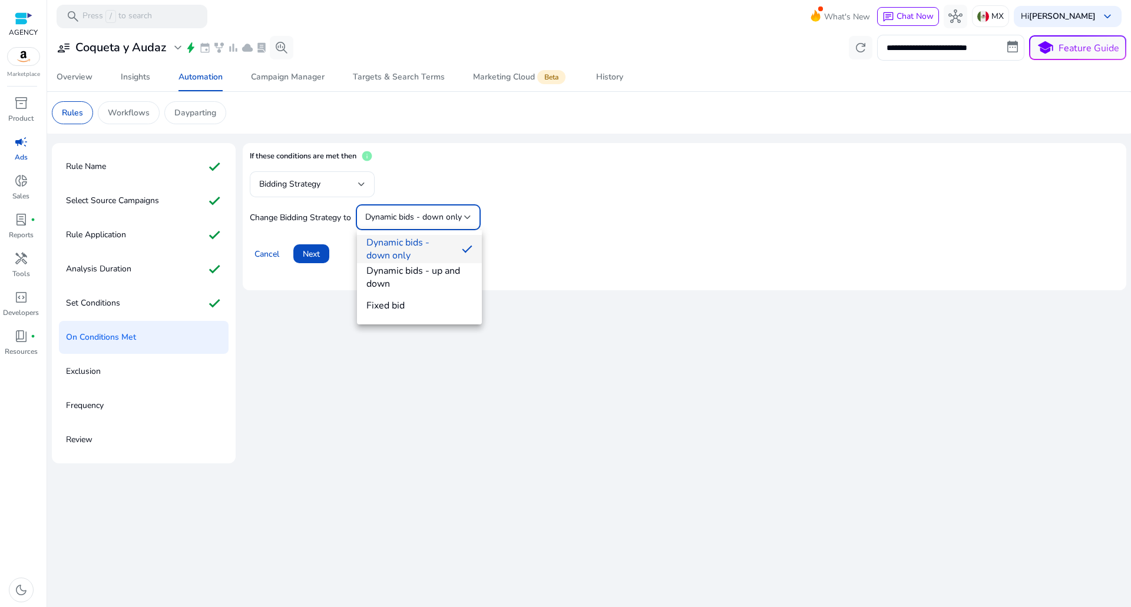
click at [172, 212] on div at bounding box center [565, 303] width 1131 height 607
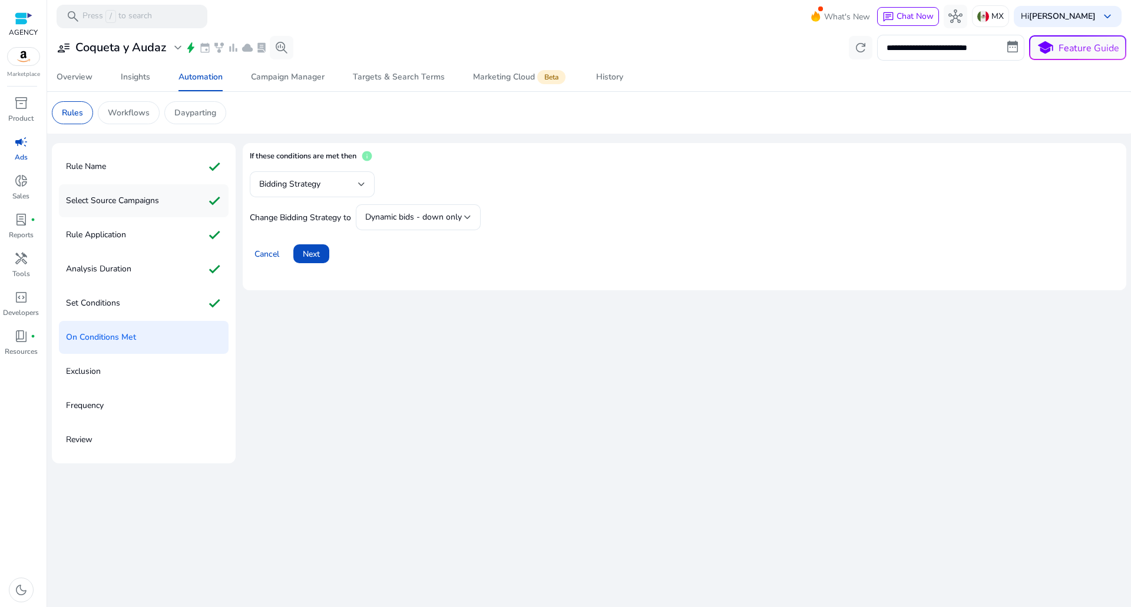
click at [172, 211] on div "Select Source Campaigns check" at bounding box center [144, 200] width 170 height 33
